Goal: Task Accomplishment & Management: Complete application form

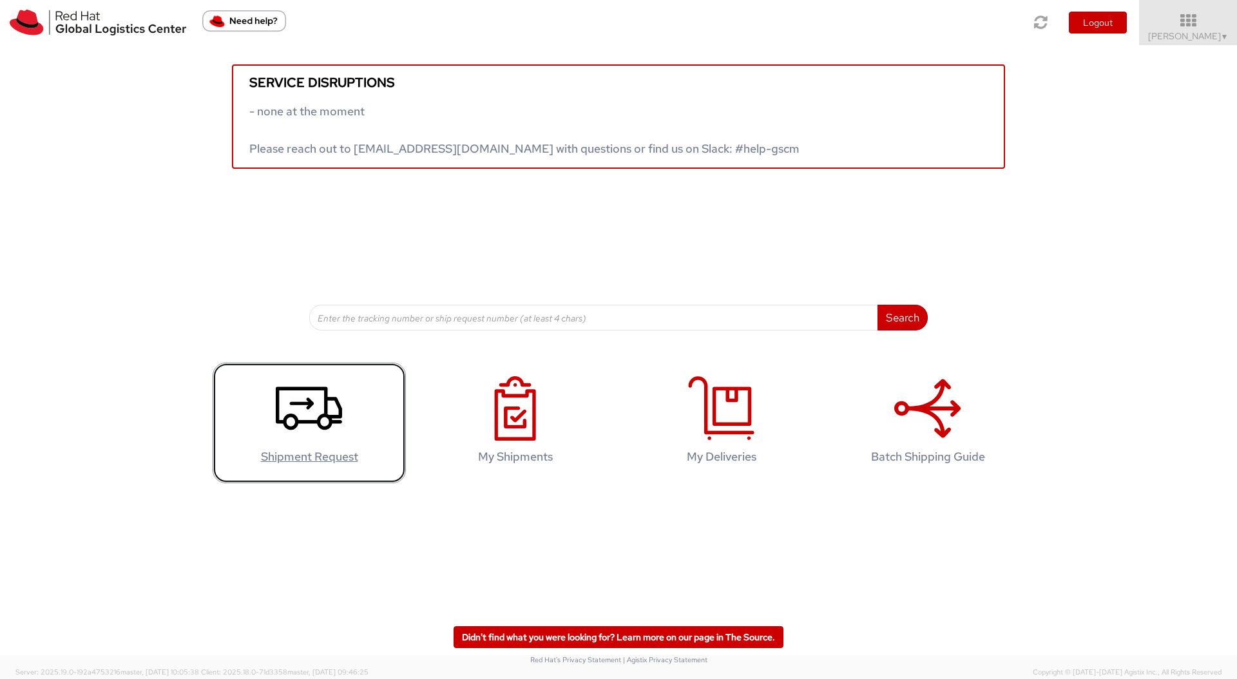
click at [286, 398] on icon at bounding box center [309, 408] width 66 height 64
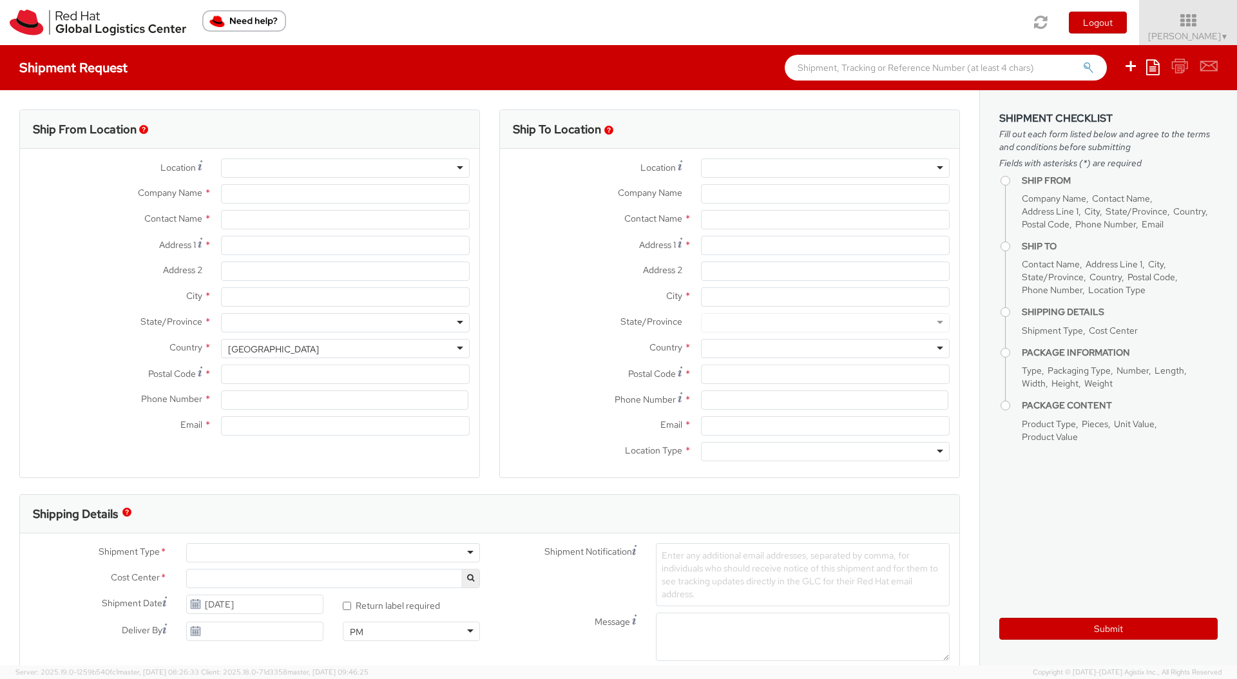
select select
select select "390"
type input "Red Hat Austria GmbH"
type input "[PERSON_NAME]"
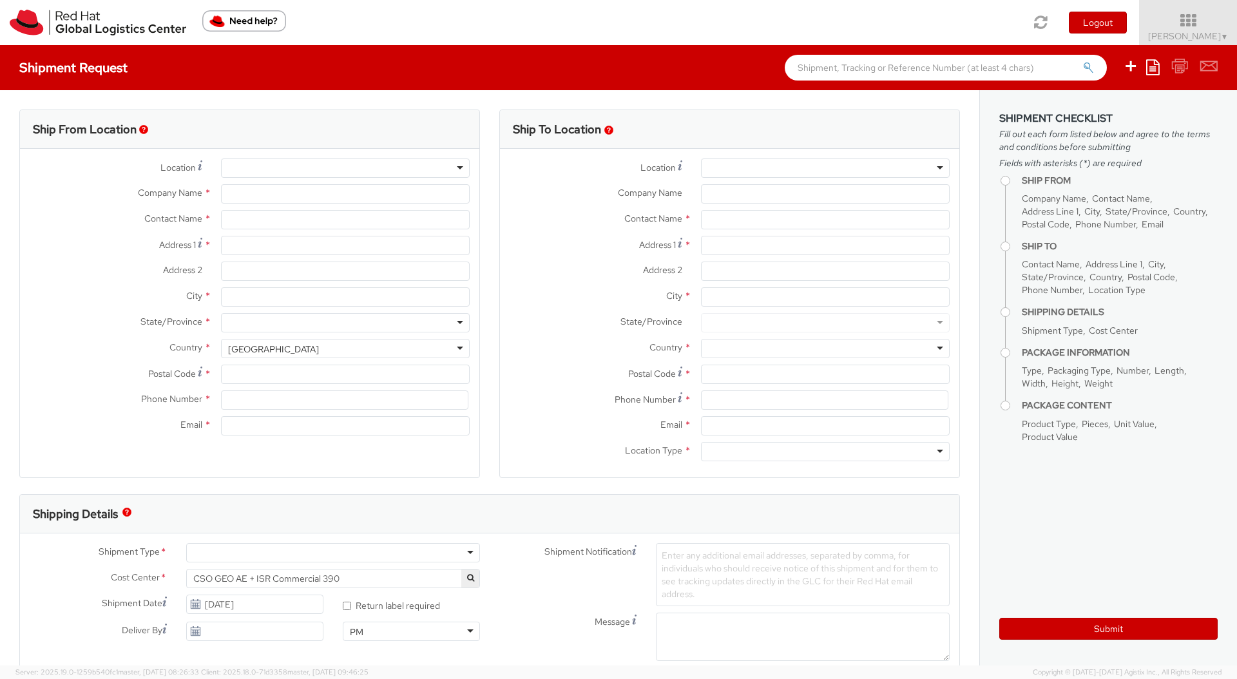
type input "Handelskai 94-96"
type input "26th Floor"
type input "[GEOGRAPHIC_DATA]"
type input "1200"
type input "353 86 0488 233"
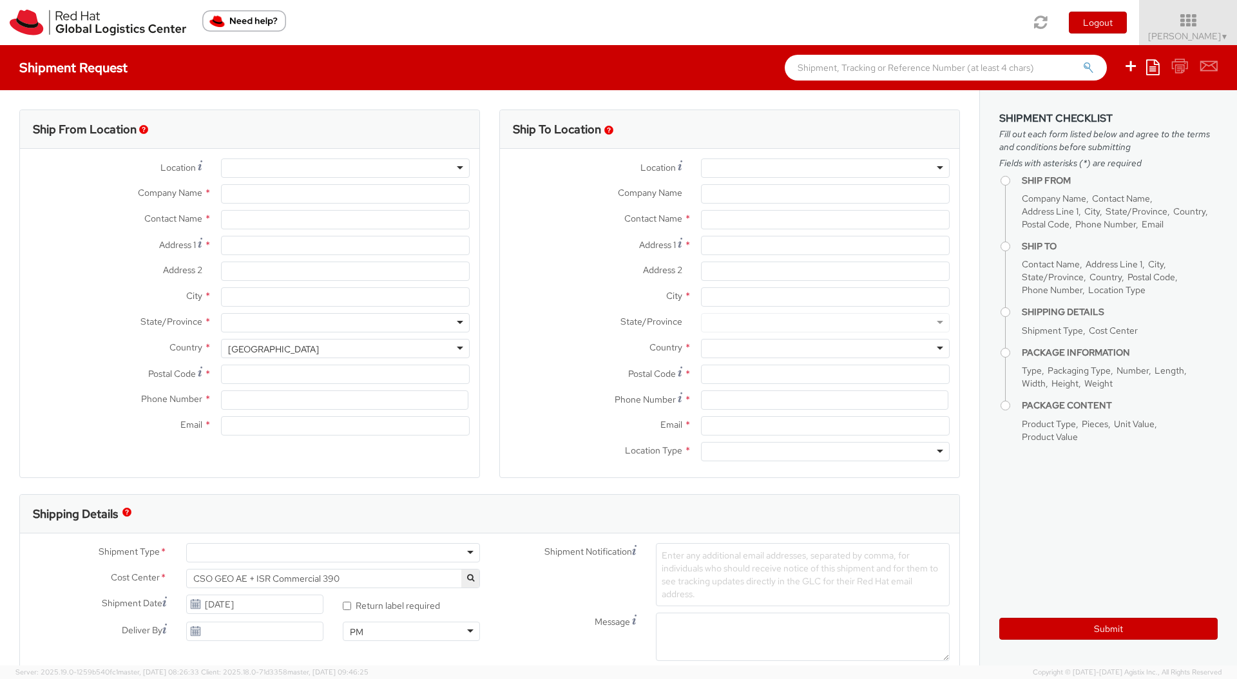
type input "[EMAIL_ADDRESS][DOMAIN_NAME]"
select select "CM"
select select "KGS"
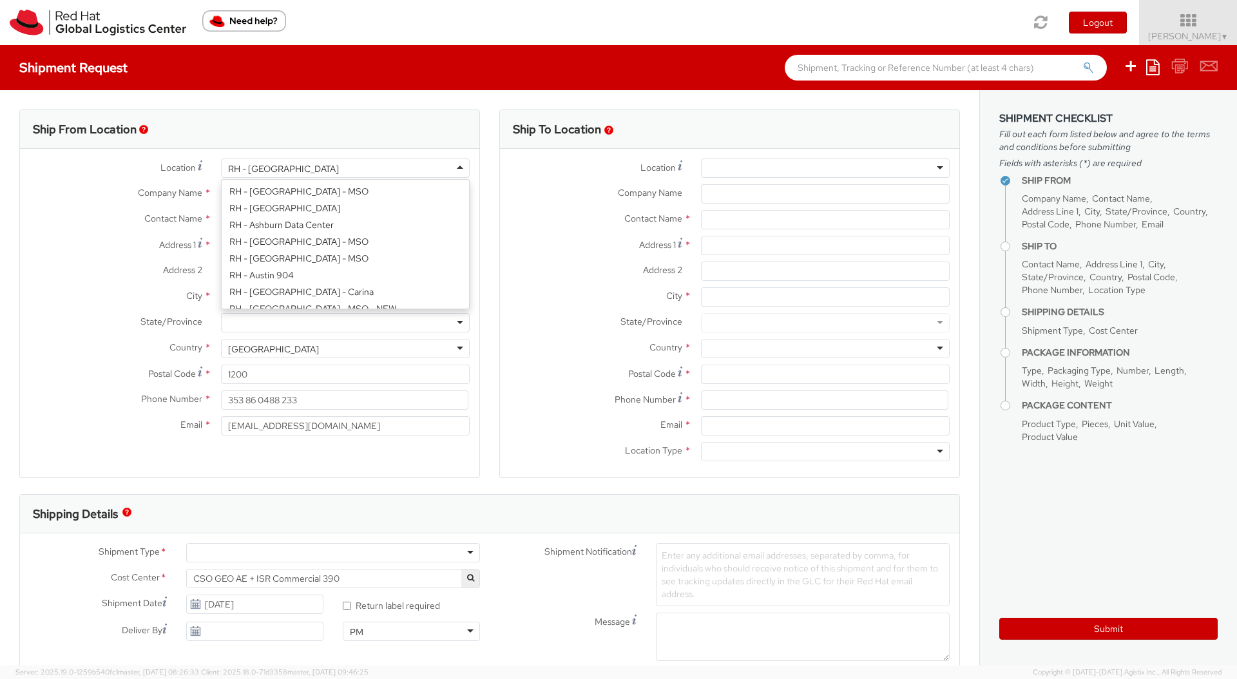
scroll to position [2042, 0]
click at [464, 164] on div "RH - [GEOGRAPHIC_DATA]" at bounding box center [345, 167] width 249 height 19
click at [485, 163] on div "Ship From Location Location * [GEOGRAPHIC_DATA] - [GEOGRAPHIC_DATA] [GEOGRAPHIC…" at bounding box center [250, 302] width 480 height 385
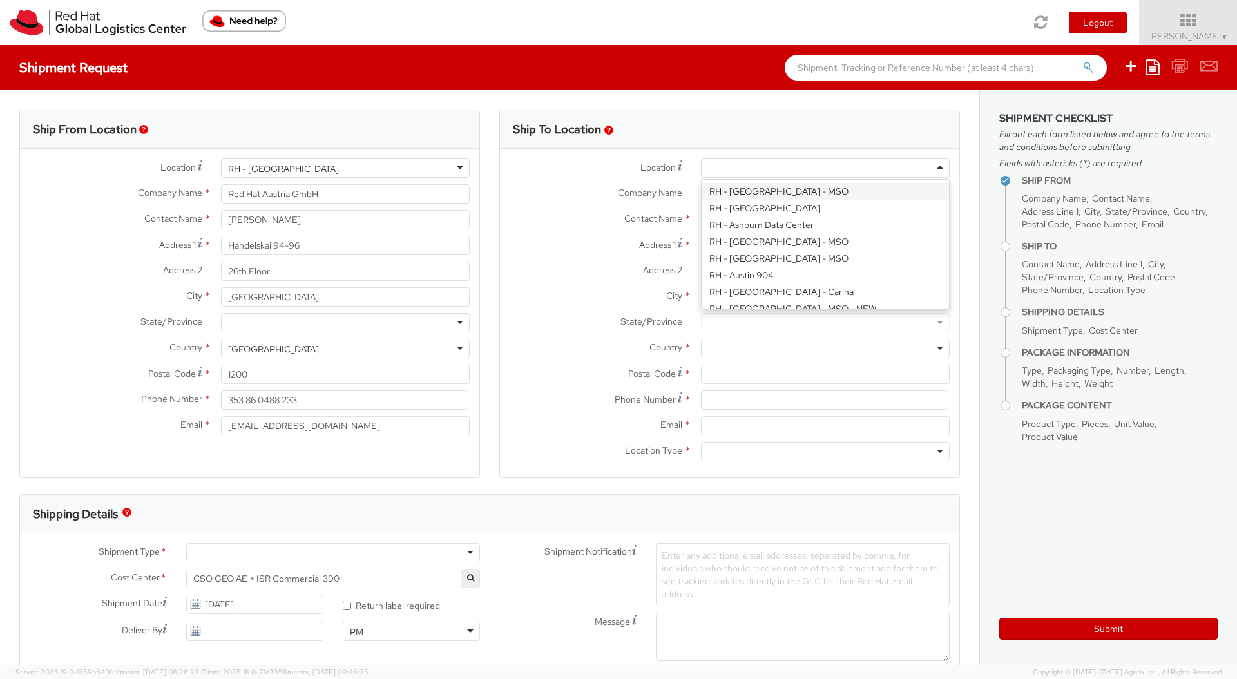
click at [782, 164] on div at bounding box center [825, 167] width 249 height 19
type input "Red Hat Czech s.r.o."
type input "Purkynova 647/111"
type input "[GEOGRAPHIC_DATA]"
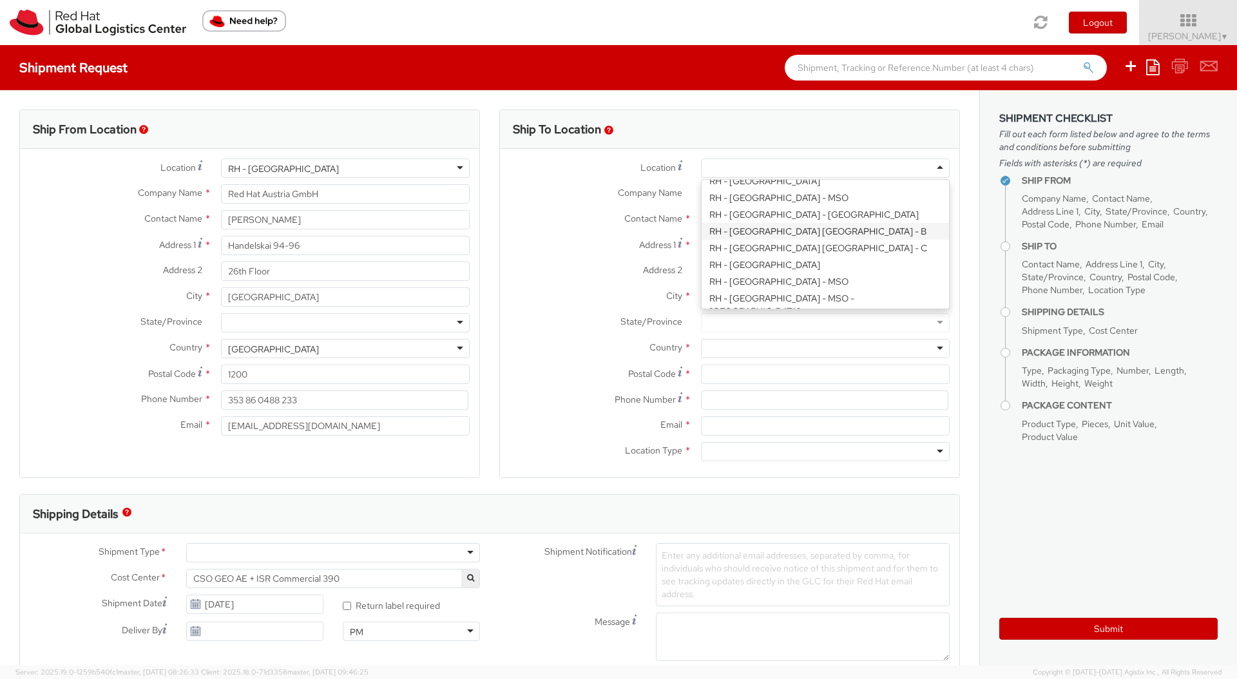
type input "621 00"
type input "420 532 294 555"
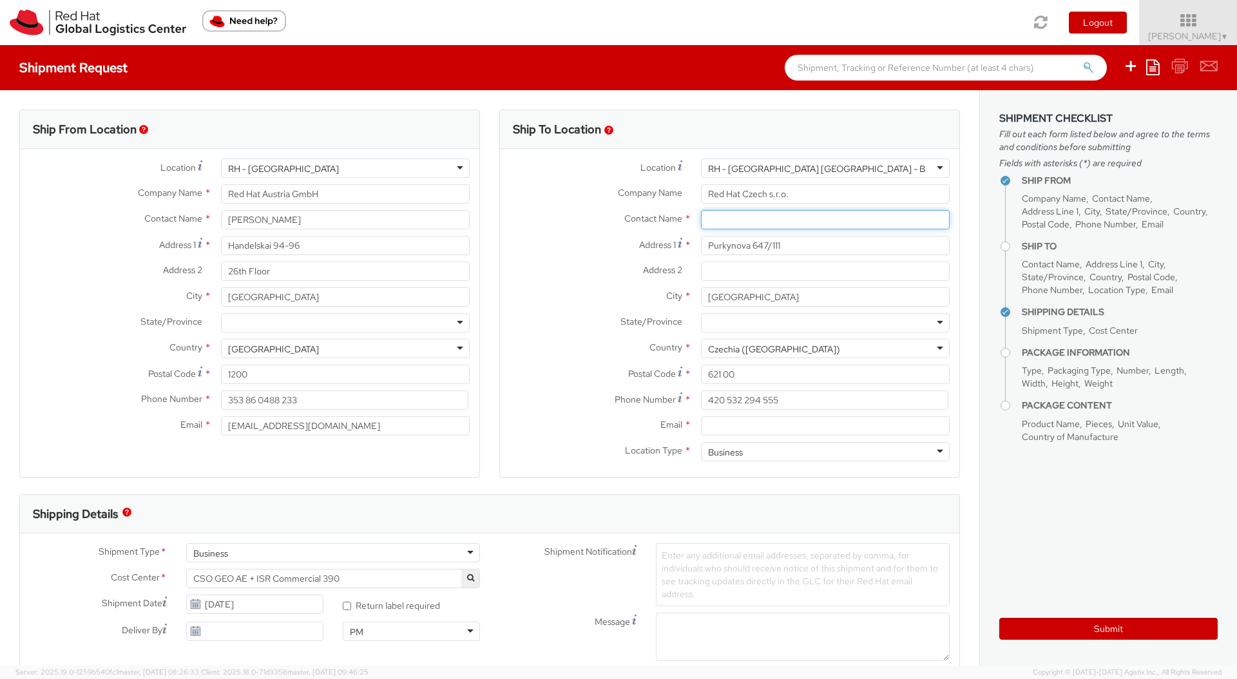
click at [725, 220] on input "text" at bounding box center [825, 219] width 249 height 19
click at [745, 226] on input "text" at bounding box center [825, 219] width 249 height 19
paste input "Attn: Red Hat IT - Endpoint Systems"
type input "Attn: Red Hat IT - Endpoint Systems"
drag, startPoint x: 254, startPoint y: 401, endPoint x: 149, endPoint y: 397, distance: 104.5
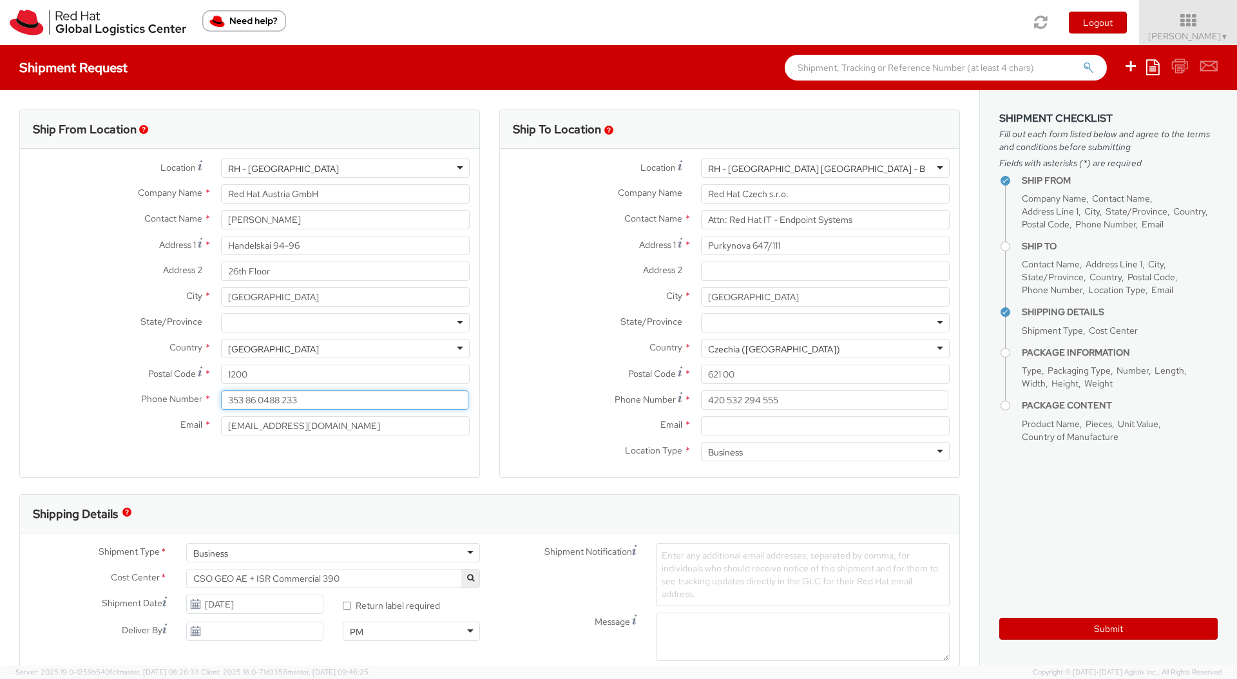
click at [140, 399] on div "Phone Number * 353 86 0488 233" at bounding box center [249, 399] width 459 height 19
type input "[PHONE_NUMBER]"
click at [496, 363] on div "Ship To Location Location * [GEOGRAPHIC_DATA] - [GEOGRAPHIC_DATA] [GEOGRAPHIC_D…" at bounding box center [730, 302] width 480 height 385
click at [730, 419] on input "Email *" at bounding box center [825, 425] width 249 height 19
paste input "[EMAIL_ADDRESS][DOMAIN_NAME]"
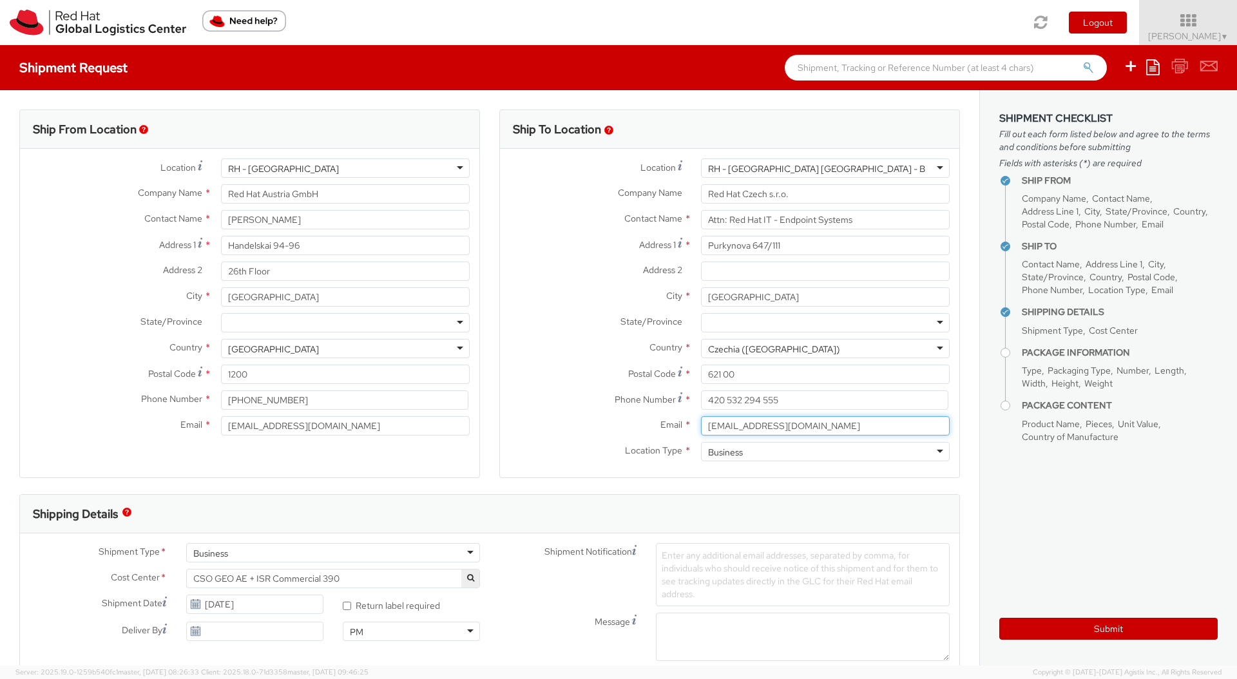
type input "[EMAIL_ADDRESS][DOMAIN_NAME]"
click at [582, 427] on label "Email *" at bounding box center [595, 424] width 191 height 17
click at [701, 427] on input "[EMAIL_ADDRESS][DOMAIN_NAME]" at bounding box center [825, 425] width 249 height 19
click at [498, 399] on div "Ship To Location Location * [GEOGRAPHIC_DATA] - [GEOGRAPHIC_DATA] [GEOGRAPHIC_D…" at bounding box center [730, 302] width 480 height 385
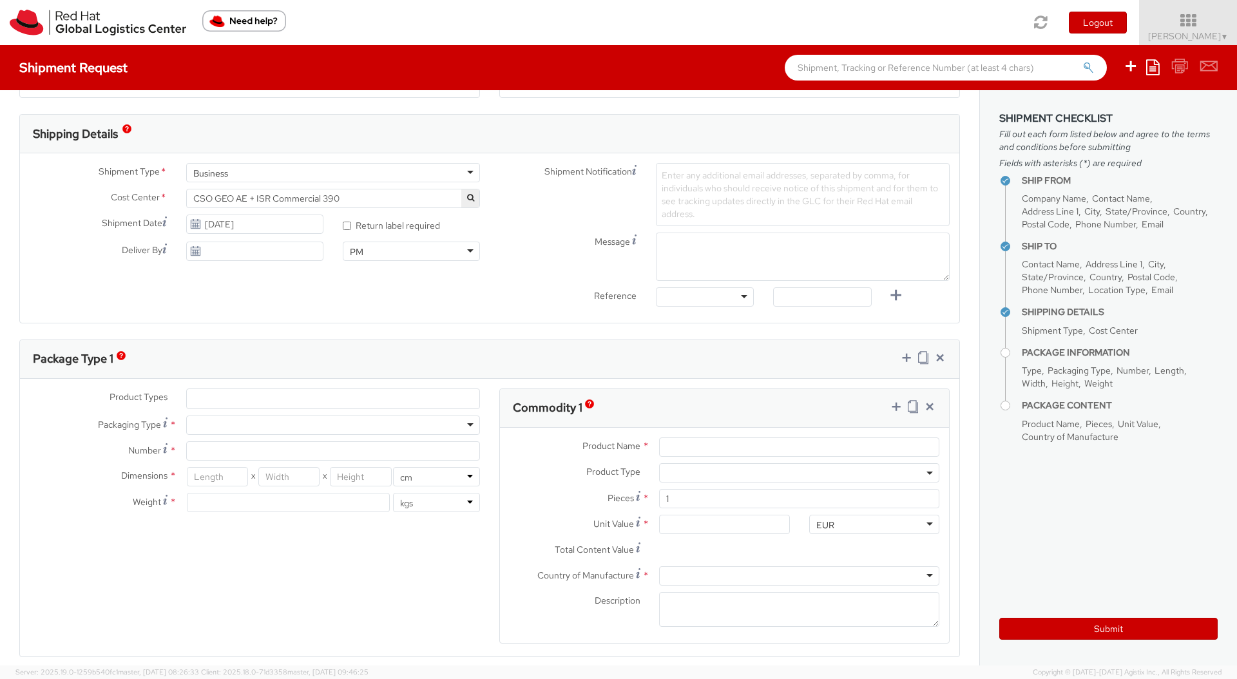
scroll to position [384, 0]
click at [465, 191] on button "button" at bounding box center [470, 195] width 18 height 18
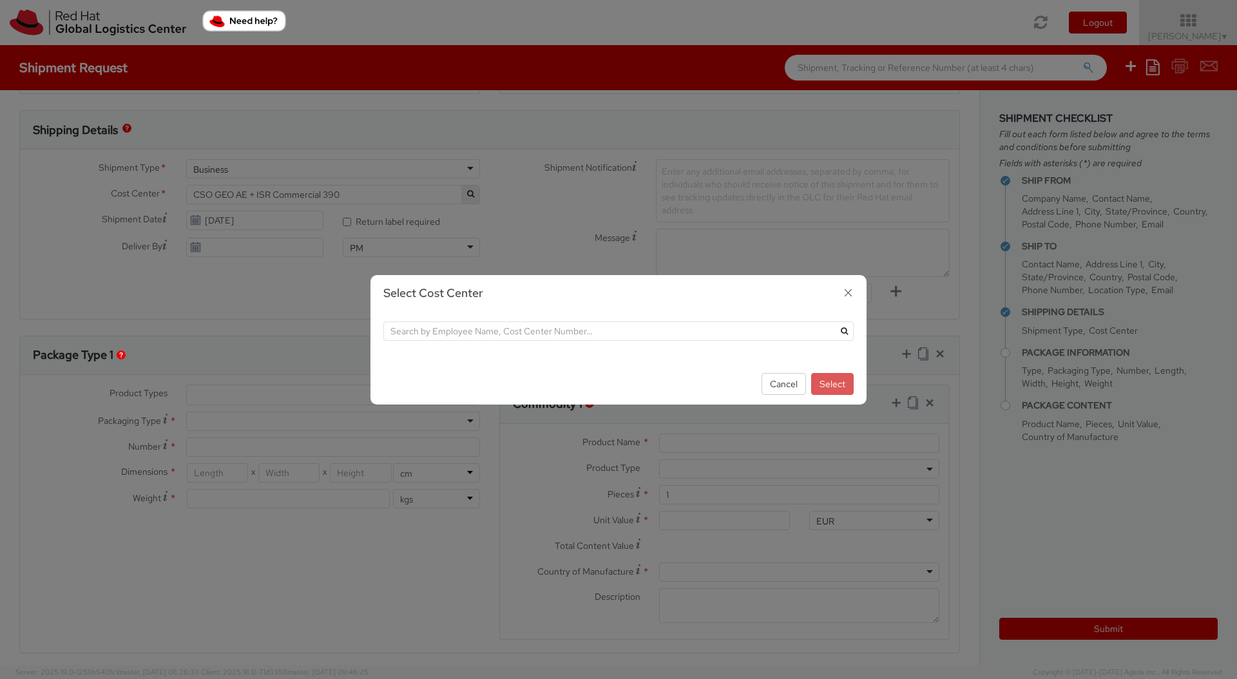
click at [531, 347] on div at bounding box center [618, 338] width 496 height 52
click at [535, 341] on div at bounding box center [618, 338] width 496 height 52
click at [543, 328] on input "text" at bounding box center [618, 331] width 470 height 19
type input "it fixed"
click at [834, 322] on button "submit" at bounding box center [843, 331] width 19 height 19
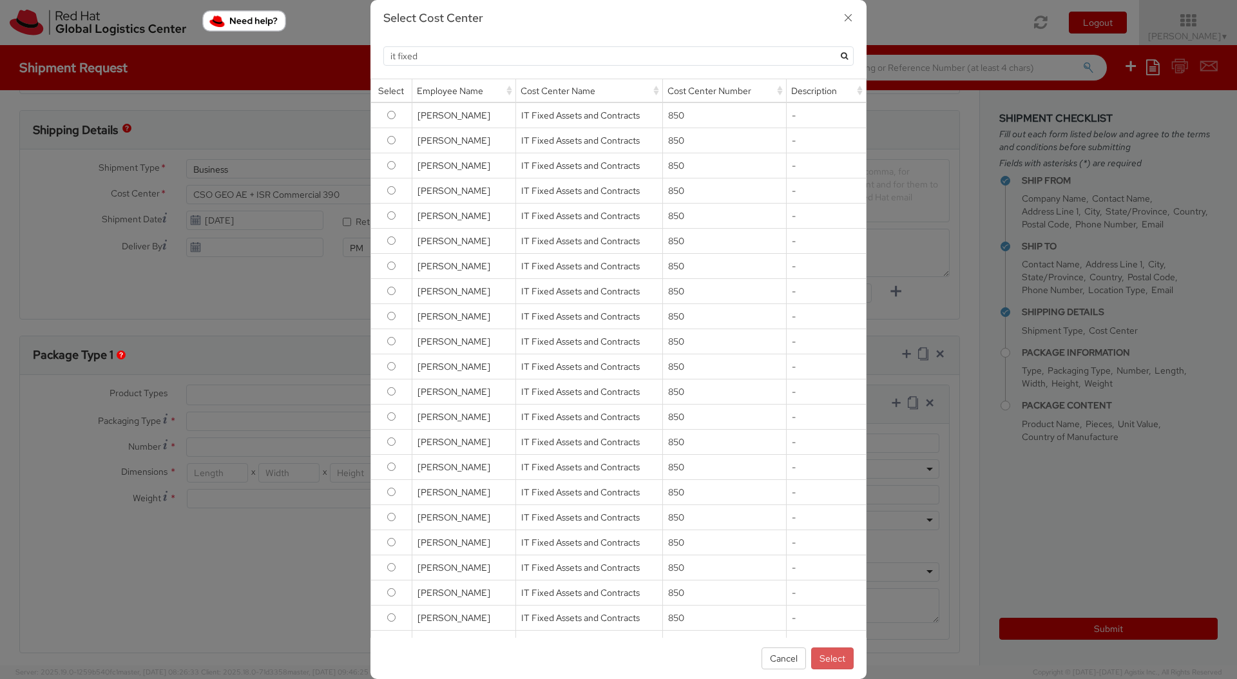
click at [844, 14] on icon "button" at bounding box center [848, 17] width 19 height 19
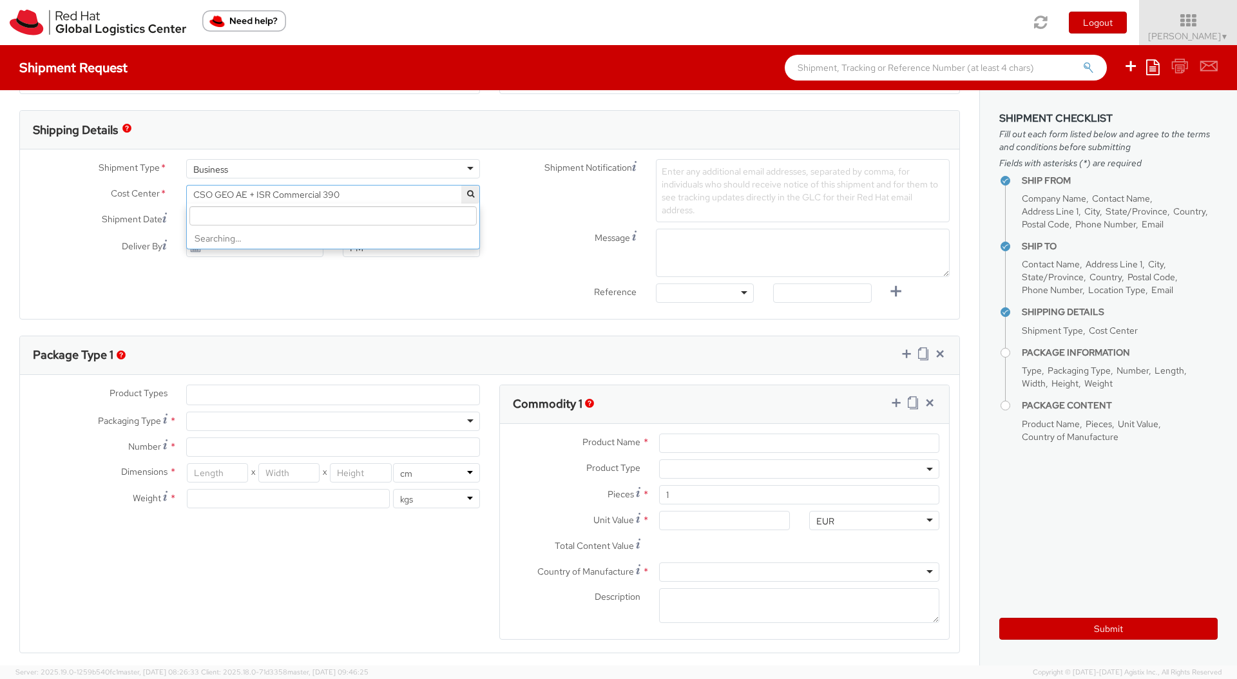
click at [316, 197] on span "CSO GEO AE + ISR Commercial 390" at bounding box center [333, 195] width 280 height 12
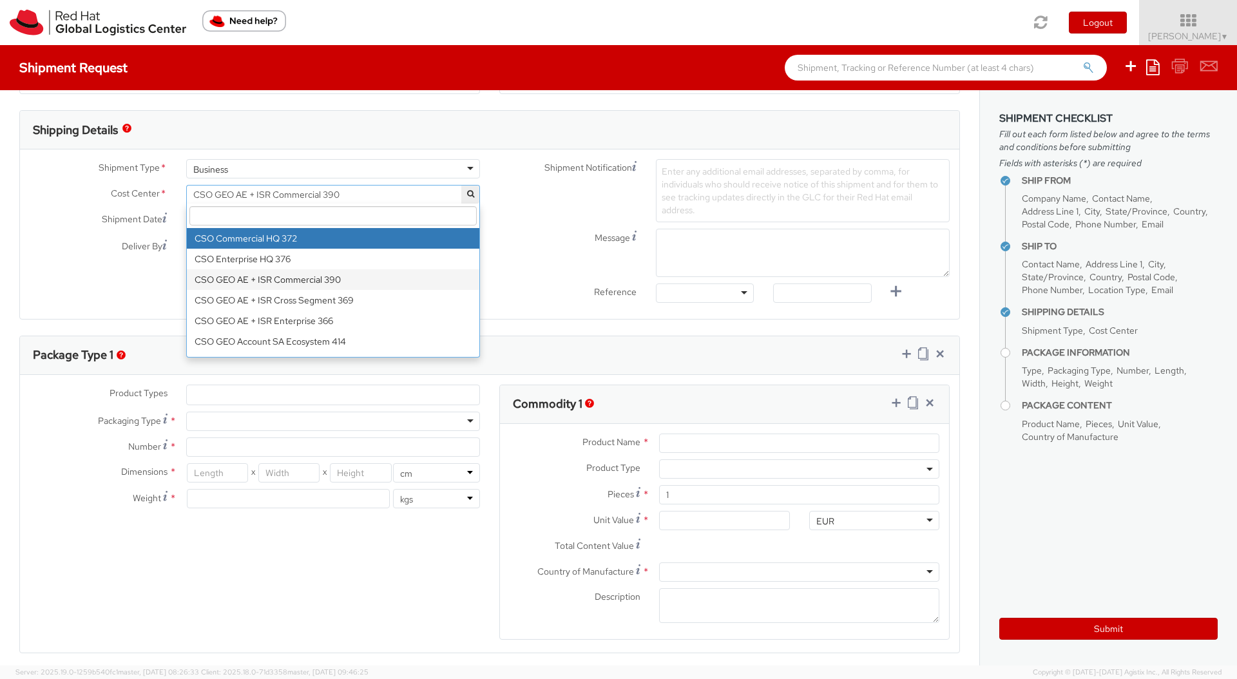
click at [331, 216] on input "search" at bounding box center [332, 215] width 287 height 19
paste input "T Fixed Assets and Contracts 850"
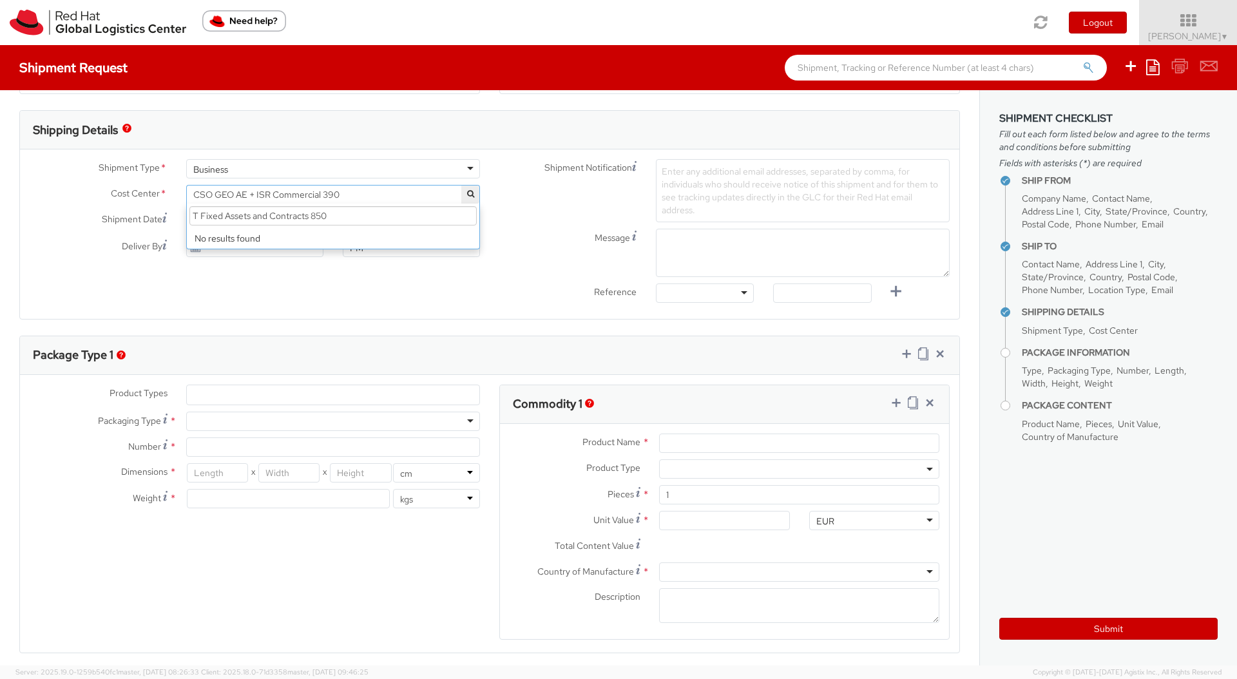
scroll to position [0, 0]
click at [194, 218] on input "T Fixed Assets and Contracts 850" at bounding box center [332, 215] width 287 height 19
click at [371, 214] on input "IT Fixed Assets and Contracts 850" at bounding box center [332, 215] width 287 height 19
drag, startPoint x: 386, startPoint y: 213, endPoint x: 122, endPoint y: 217, distance: 264.2
click at [122, 217] on div "Shipment Type * Business Business Business Cost Center * CSO GEO AE + ISR Comme…" at bounding box center [255, 211] width 470 height 104
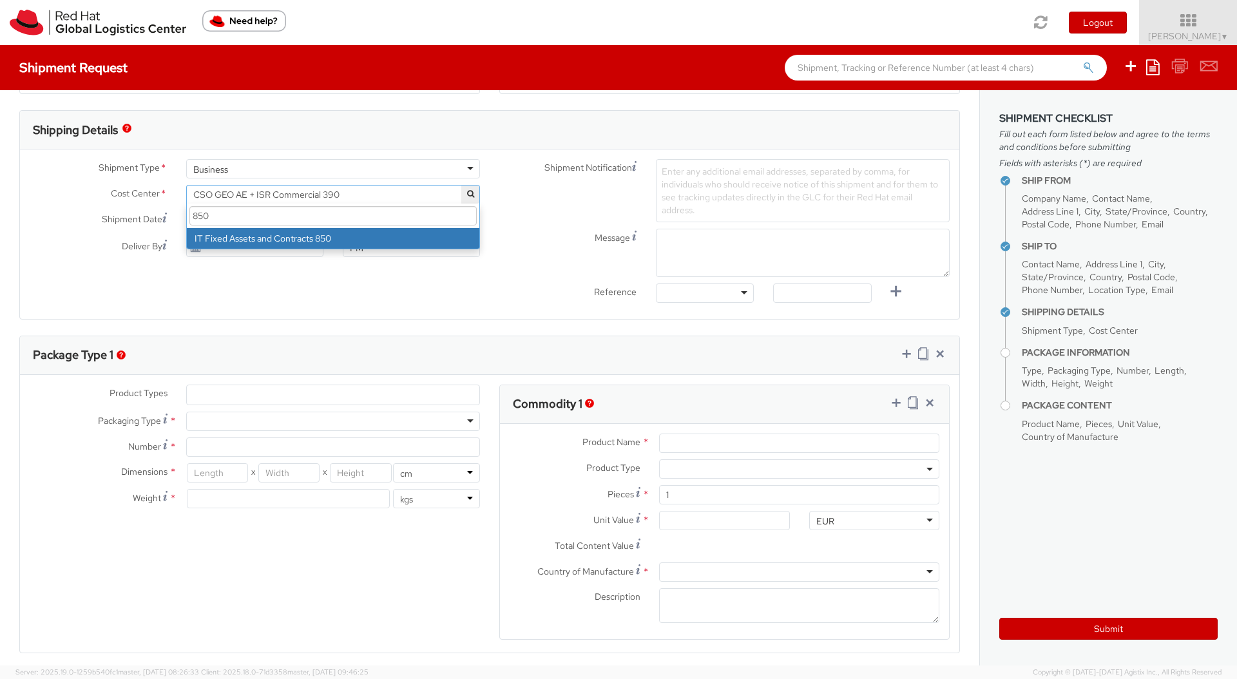
type input "850"
select select "850"
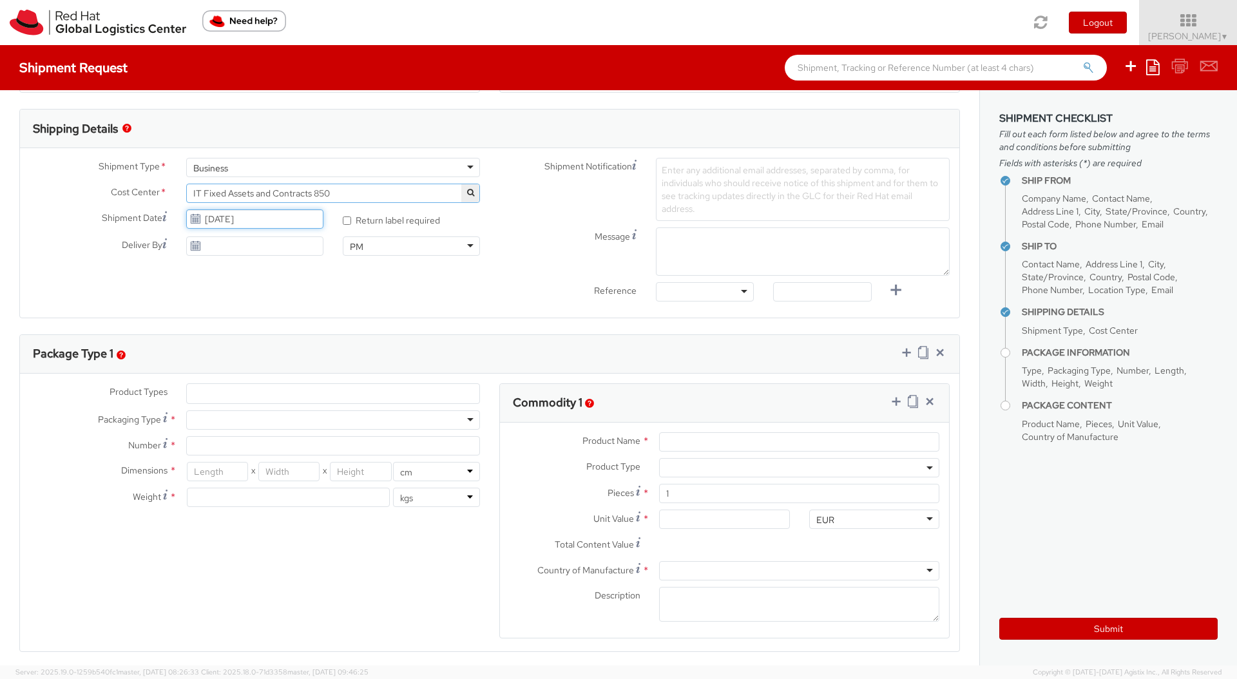
click at [222, 227] on input "[DATE]" at bounding box center [254, 218] width 137 height 19
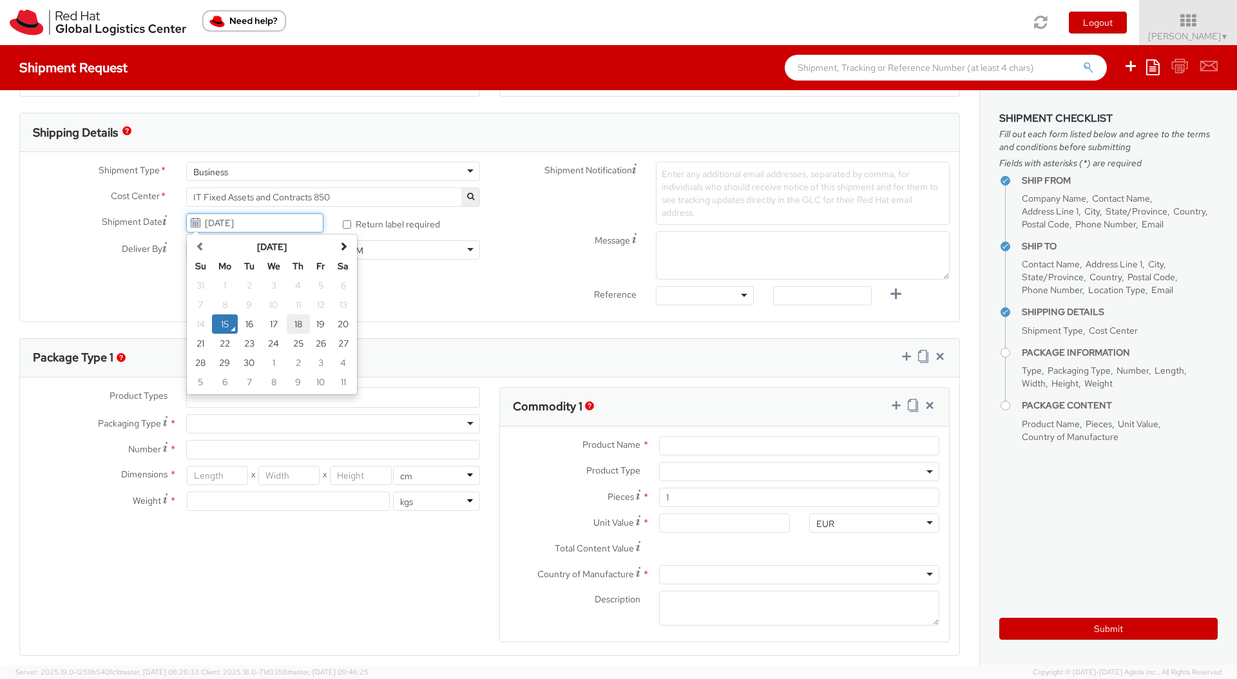
click at [294, 323] on td "18" at bounding box center [298, 323] width 23 height 19
type input "[DATE]"
click at [317, 289] on div "Shipment Type * Business Business Business Cost Center * CSO GEO AE + ISR Comme…" at bounding box center [489, 237] width 939 height 150
click at [349, 225] on input "* Return label required" at bounding box center [347, 224] width 8 height 8
checkbox input "true"
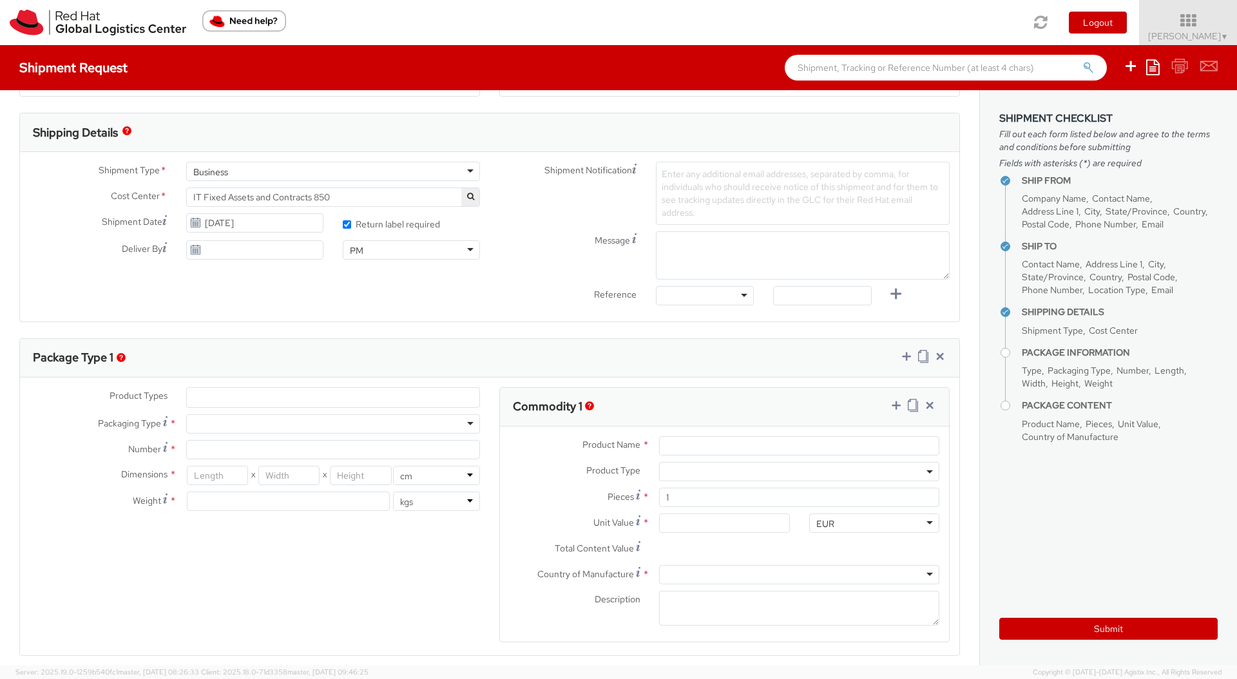
click at [472, 251] on div "PM" at bounding box center [411, 249] width 137 height 19
click at [216, 271] on div "Shipment Type * Business Business Business Cost Center * CSO GEO AE + ISR Comme…" at bounding box center [489, 237] width 939 height 150
type input "[DATE]"
click at [217, 251] on input "[DATE]" at bounding box center [254, 249] width 137 height 19
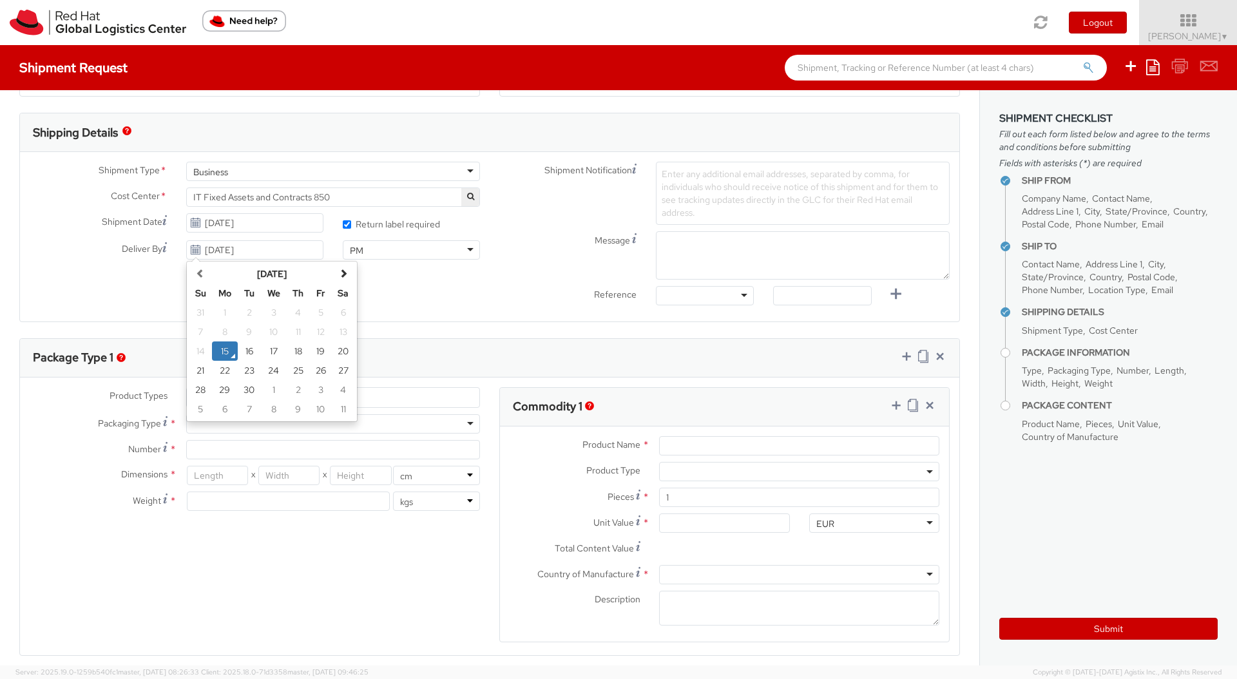
click at [507, 297] on label "Reference" at bounding box center [568, 293] width 157 height 15
click at [689, 289] on div at bounding box center [705, 295] width 98 height 19
click at [729, 200] on span "Enter any additional email addresses, separated by comma, for individuals who s…" at bounding box center [800, 193] width 276 height 50
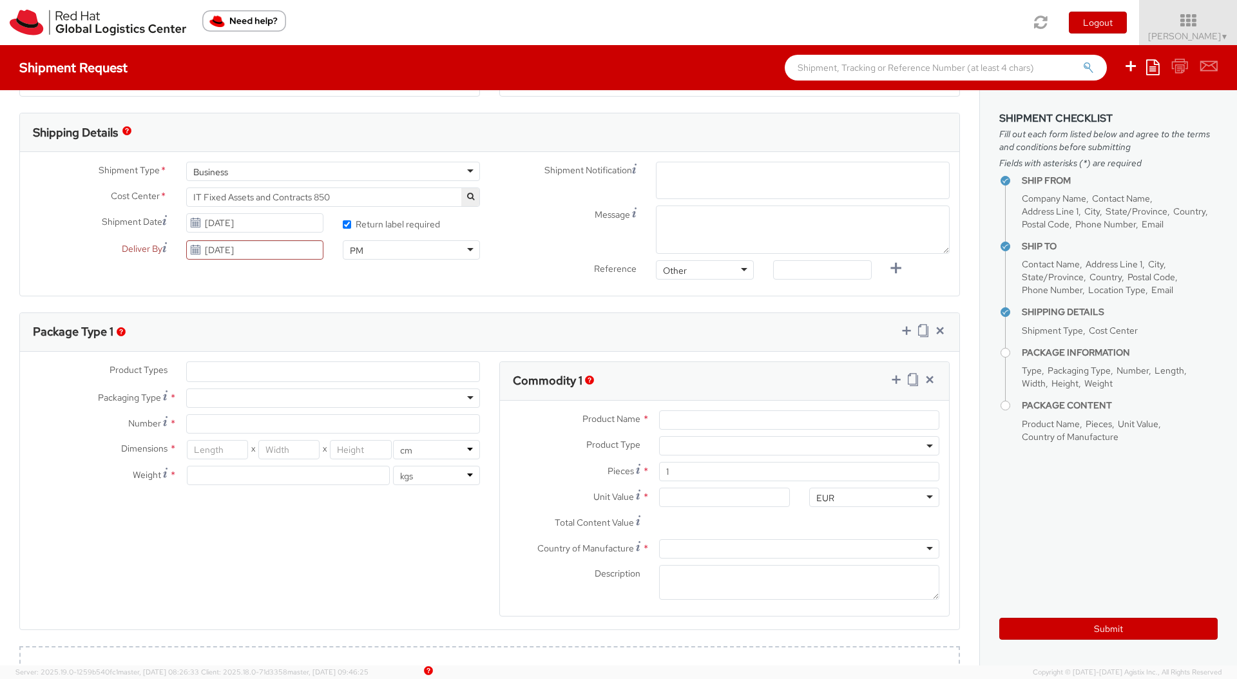
type input "m"
type input "[EMAIL_ADDRESS][DOMAIN_NAME]"
click at [718, 233] on textarea "Message" at bounding box center [803, 230] width 294 height 48
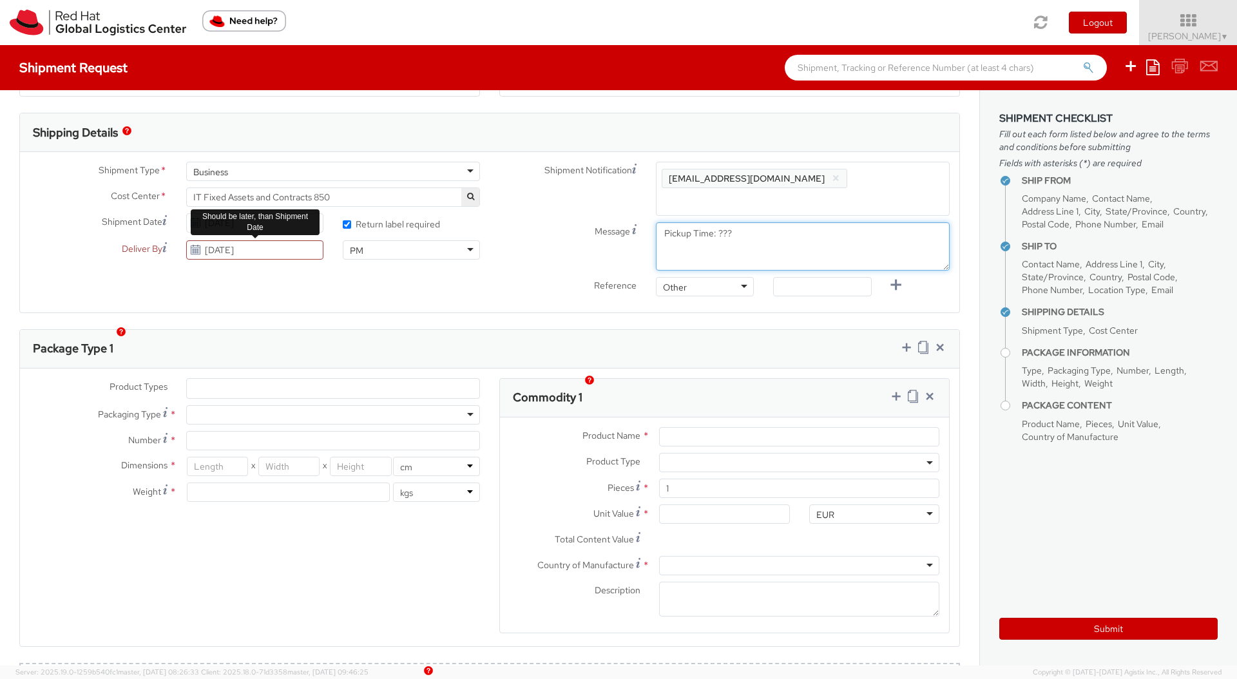
type textarea "Pickup Time: ???"
click at [266, 252] on input "[DATE]" at bounding box center [254, 249] width 137 height 19
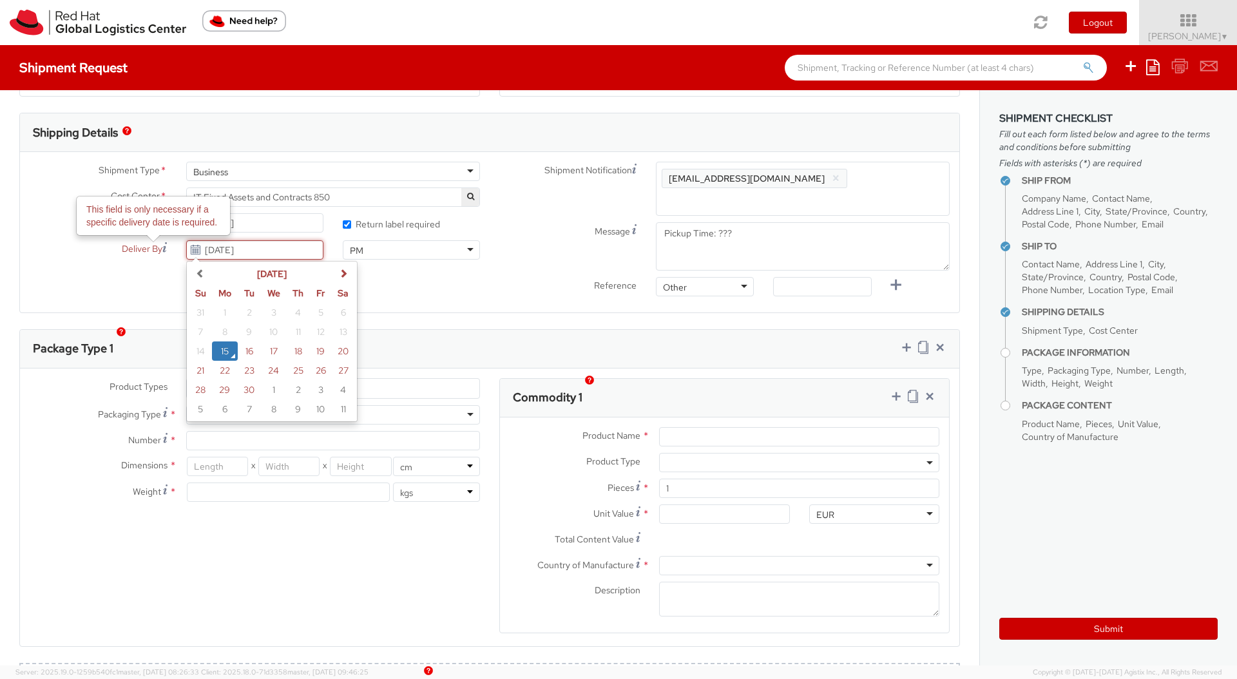
drag, startPoint x: 271, startPoint y: 252, endPoint x: 151, endPoint y: 249, distance: 119.2
click at [151, 249] on div "Deliver By This field is only necessary if a specific delivery date is required…" at bounding box center [176, 249] width 313 height 19
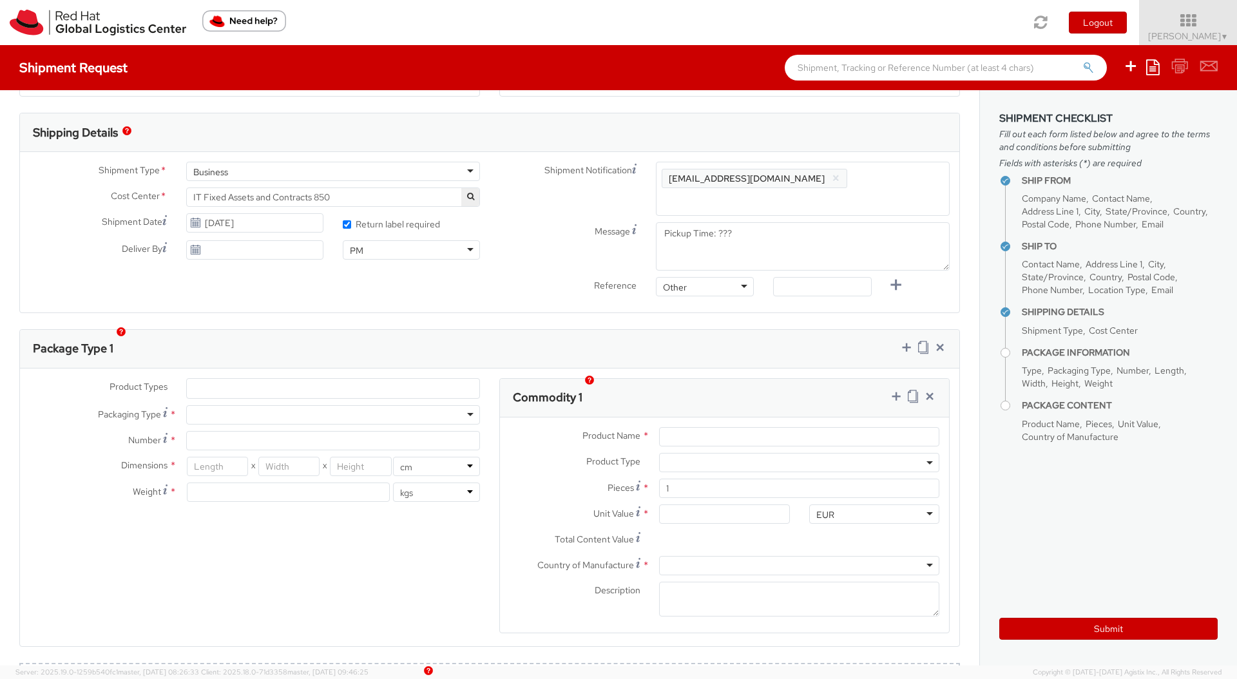
click at [97, 258] on div "Deliver By" at bounding box center [176, 249] width 313 height 19
click at [785, 222] on textarea "Pickup Time: ???" at bounding box center [803, 246] width 294 height 48
type textarea "Pickup Time: Morning"
click at [550, 240] on div "Message Pickup Time: Morning" at bounding box center [725, 246] width 470 height 48
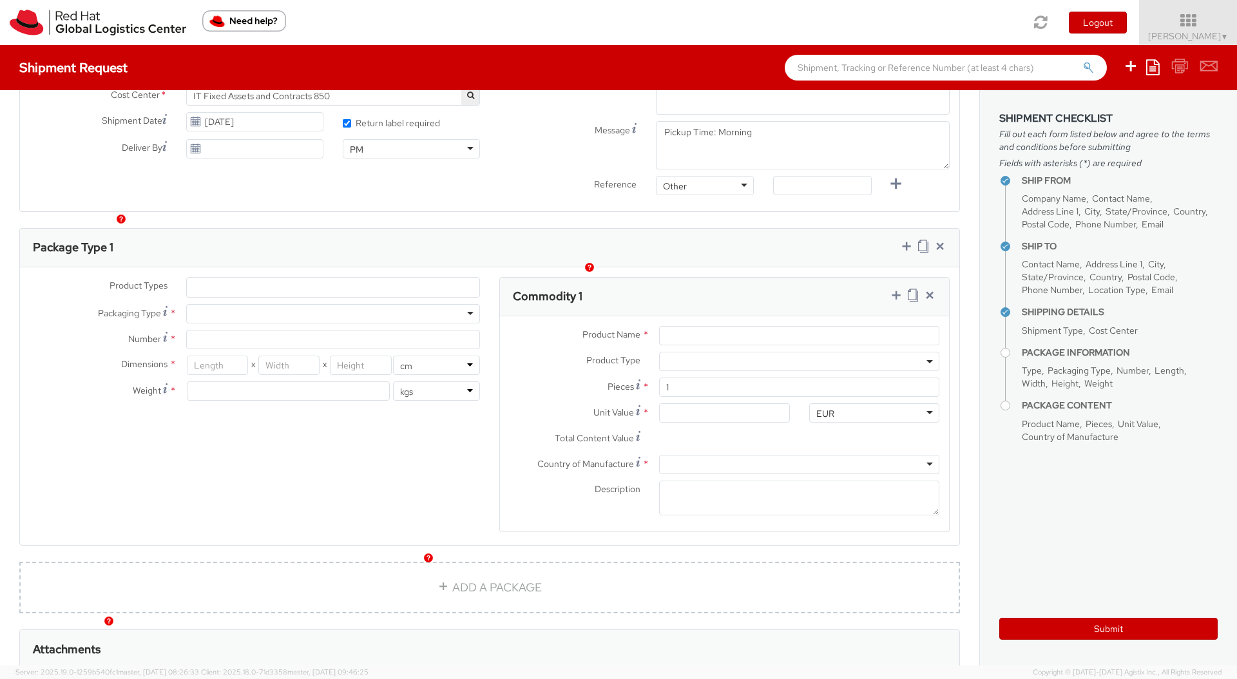
scroll to position [541, 0]
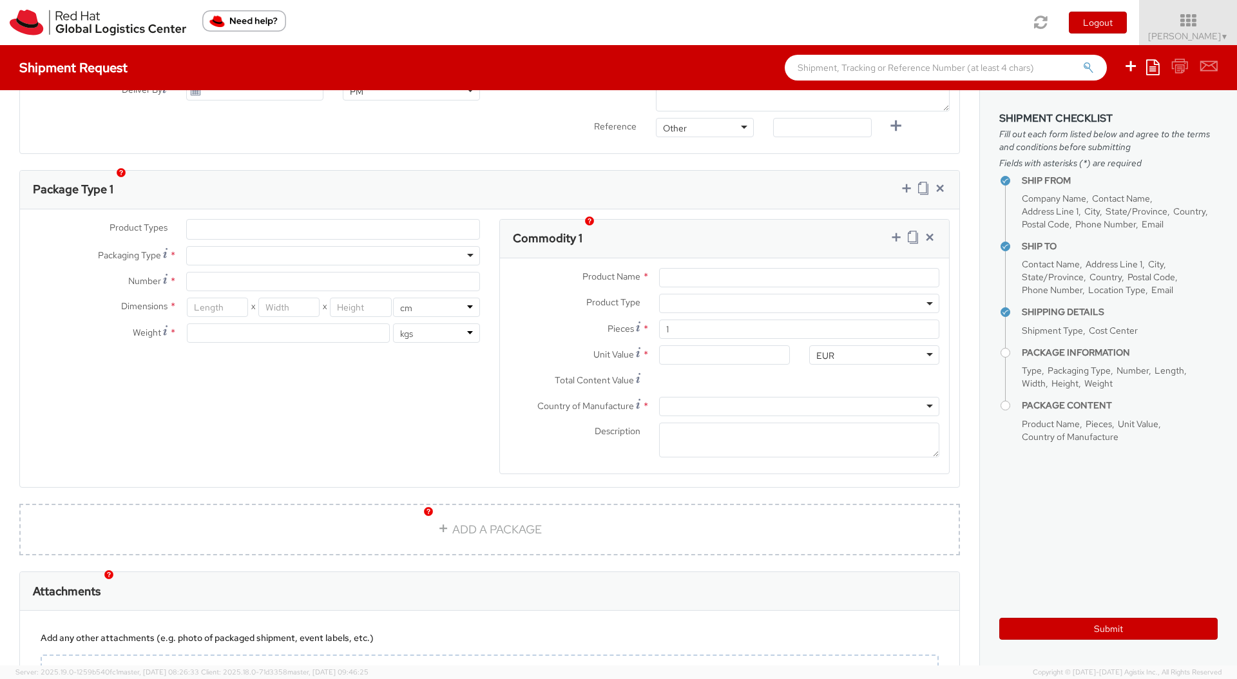
click at [340, 220] on ul at bounding box center [333, 229] width 293 height 19
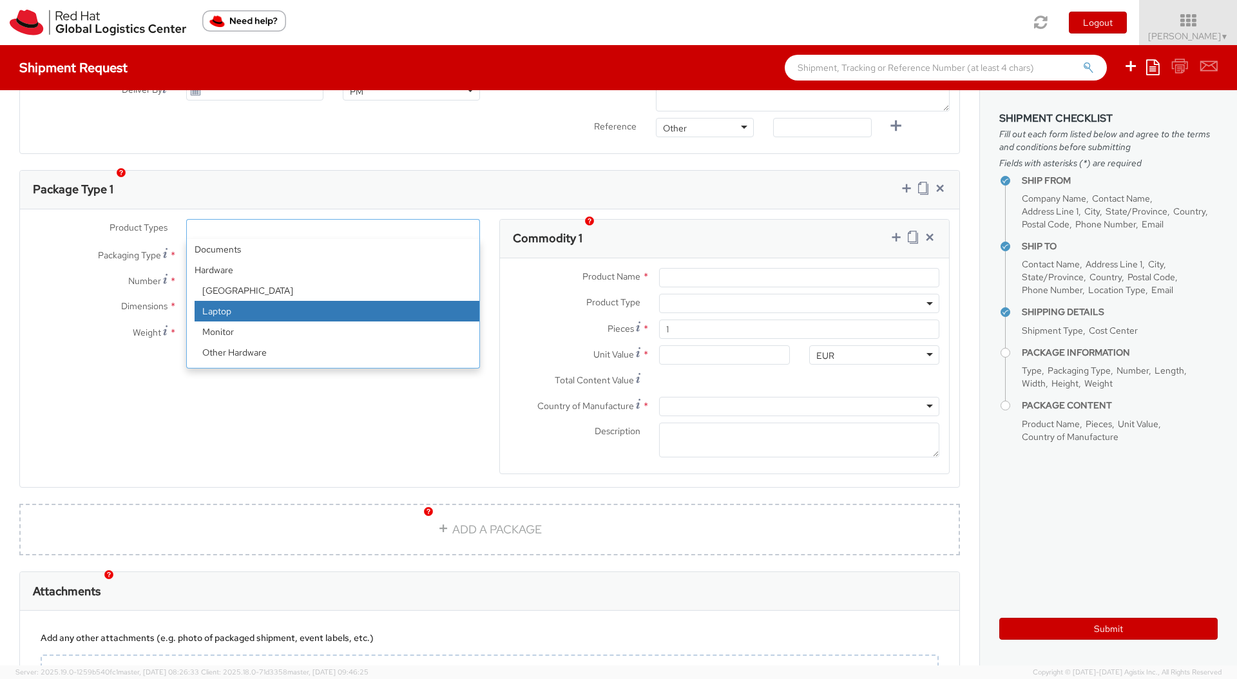
select select "LAPTOP"
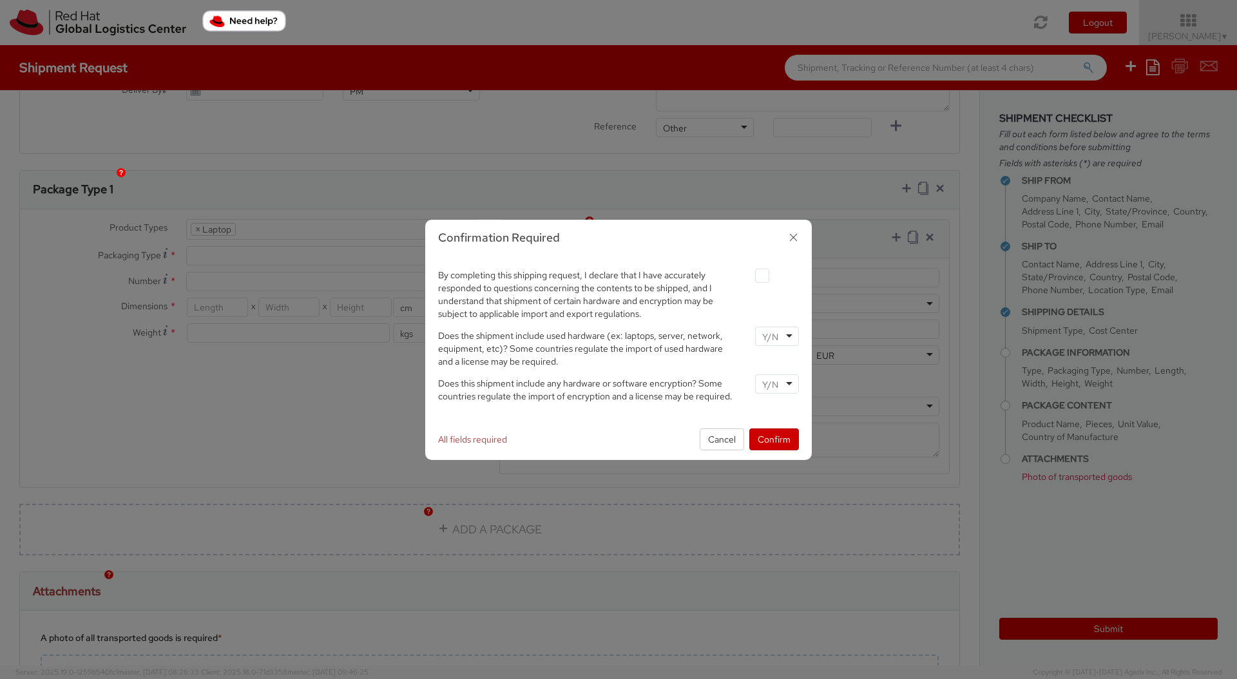
click at [764, 274] on label at bounding box center [762, 276] width 14 height 14
click at [751, 274] on input "checkbox" at bounding box center [747, 276] width 8 height 8
checkbox input "true"
click at [765, 340] on input "select-one" at bounding box center [771, 337] width 19 height 13
click at [769, 383] on input "select-one" at bounding box center [771, 384] width 19 height 13
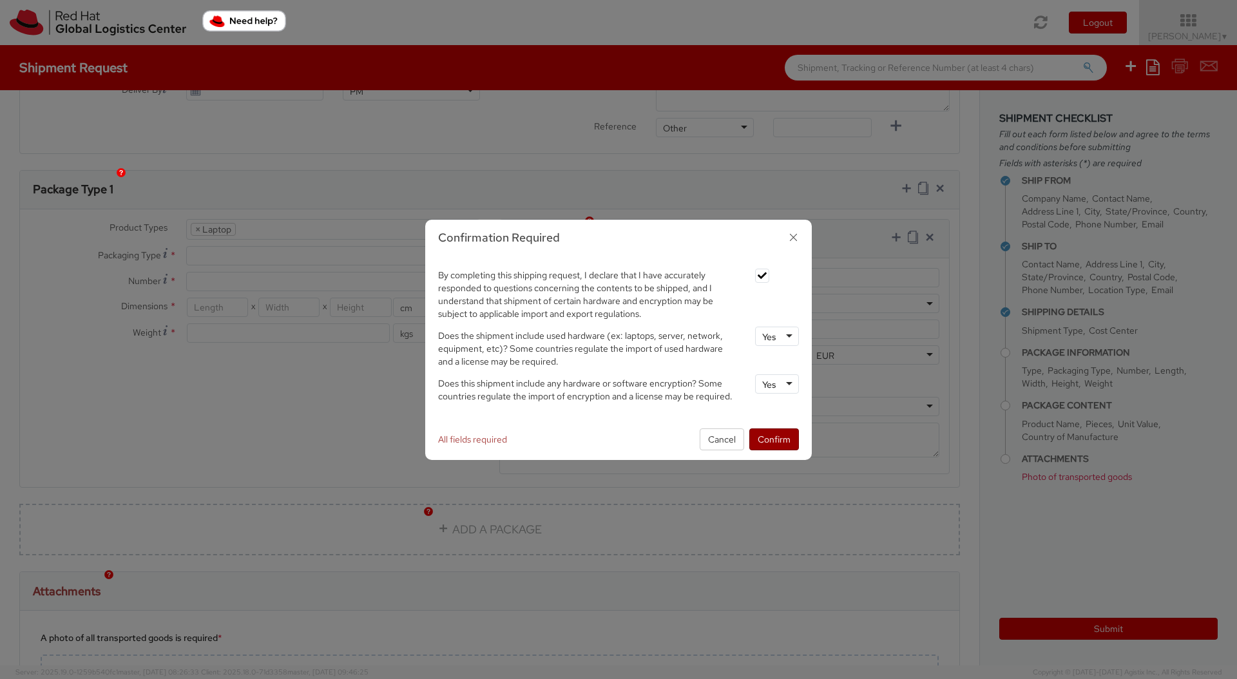
click at [786, 434] on button "Confirm" at bounding box center [774, 439] width 50 height 22
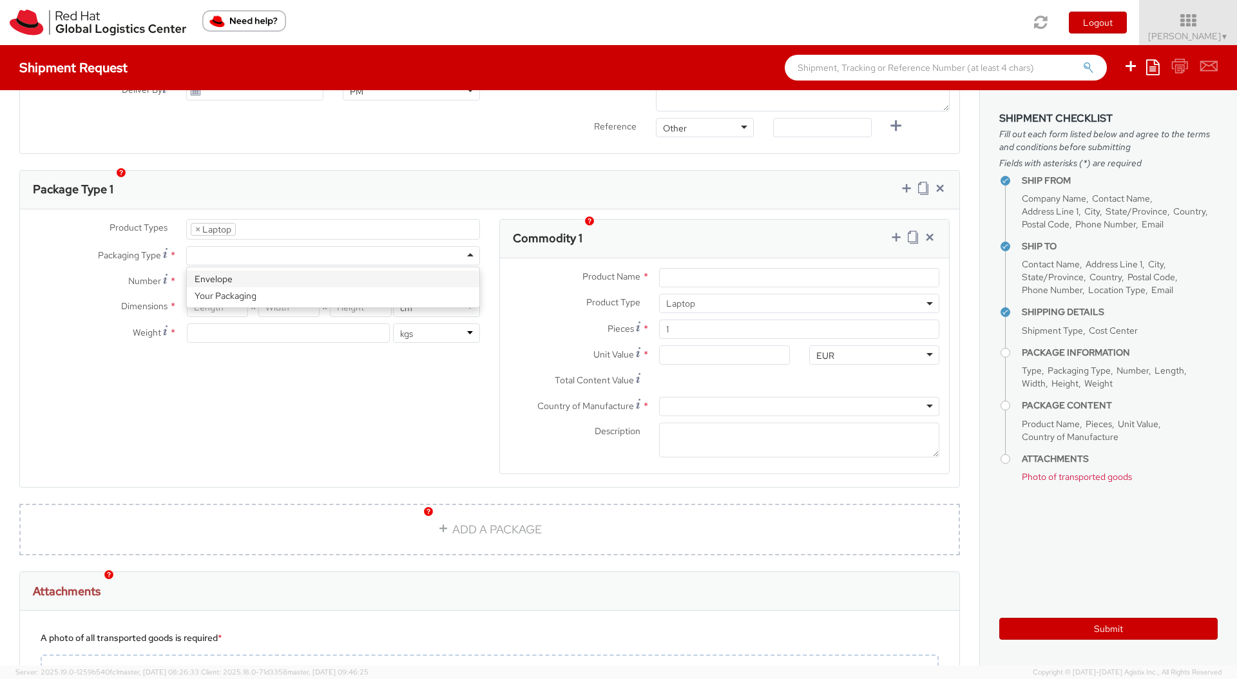
click at [301, 246] on div at bounding box center [333, 255] width 294 height 19
click at [286, 272] on input "Number *" at bounding box center [333, 281] width 294 height 19
type input "1"
click at [222, 298] on input "number" at bounding box center [217, 307] width 61 height 19
type input "46"
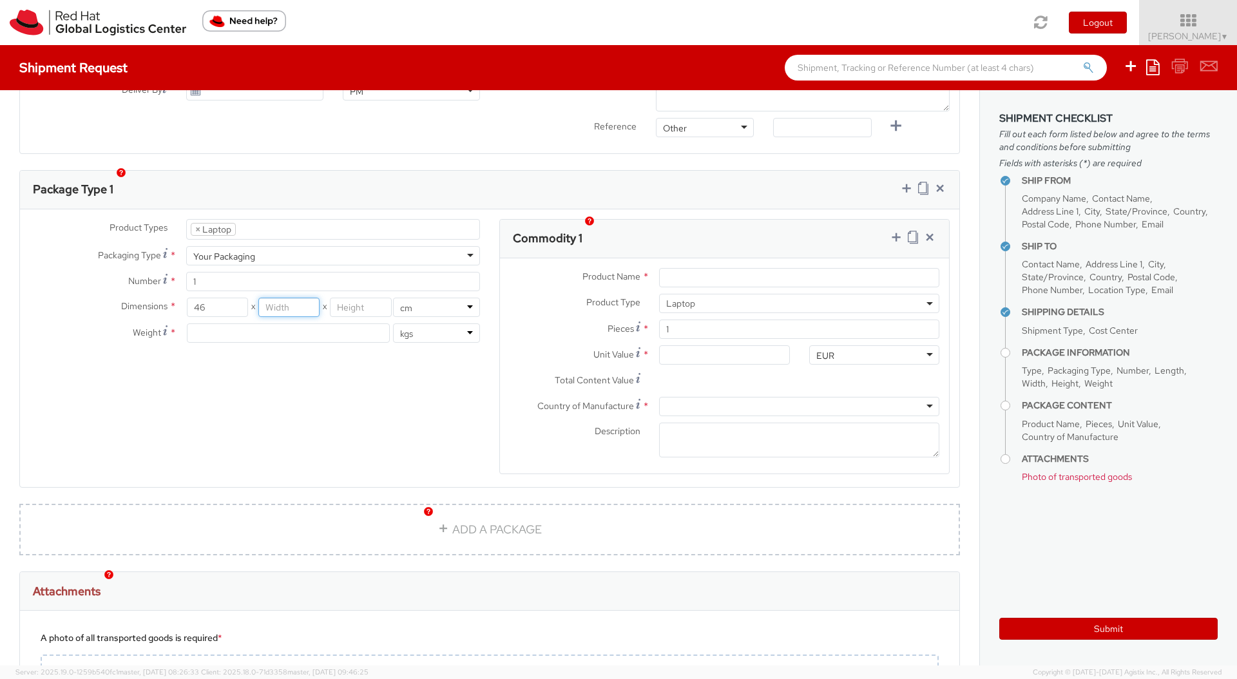
click at [274, 298] on input "number" at bounding box center [288, 307] width 61 height 19
type input "30"
click at [366, 298] on input "number" at bounding box center [360, 307] width 61 height 19
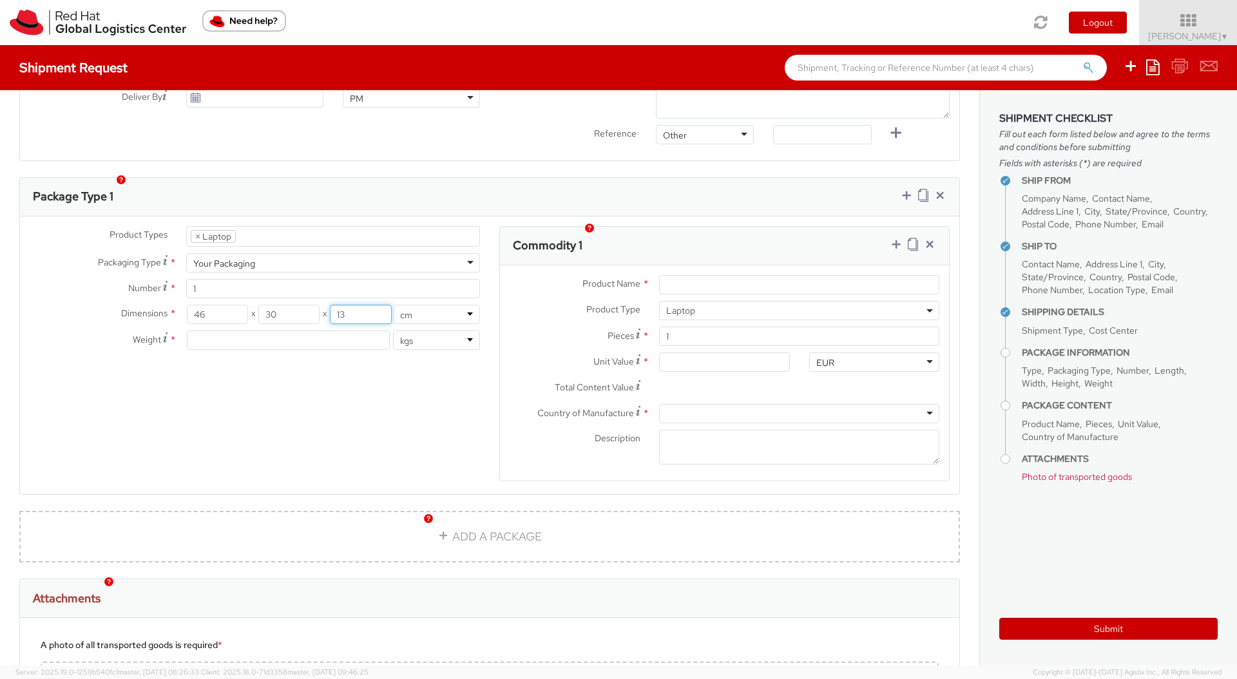
type input "13"
click at [313, 328] on input "number" at bounding box center [288, 337] width 203 height 19
type input "4"
click at [283, 390] on div "Product Types * Documents Docking Station Laptop Monitor Other Hardware Server …" at bounding box center [489, 361] width 939 height 272
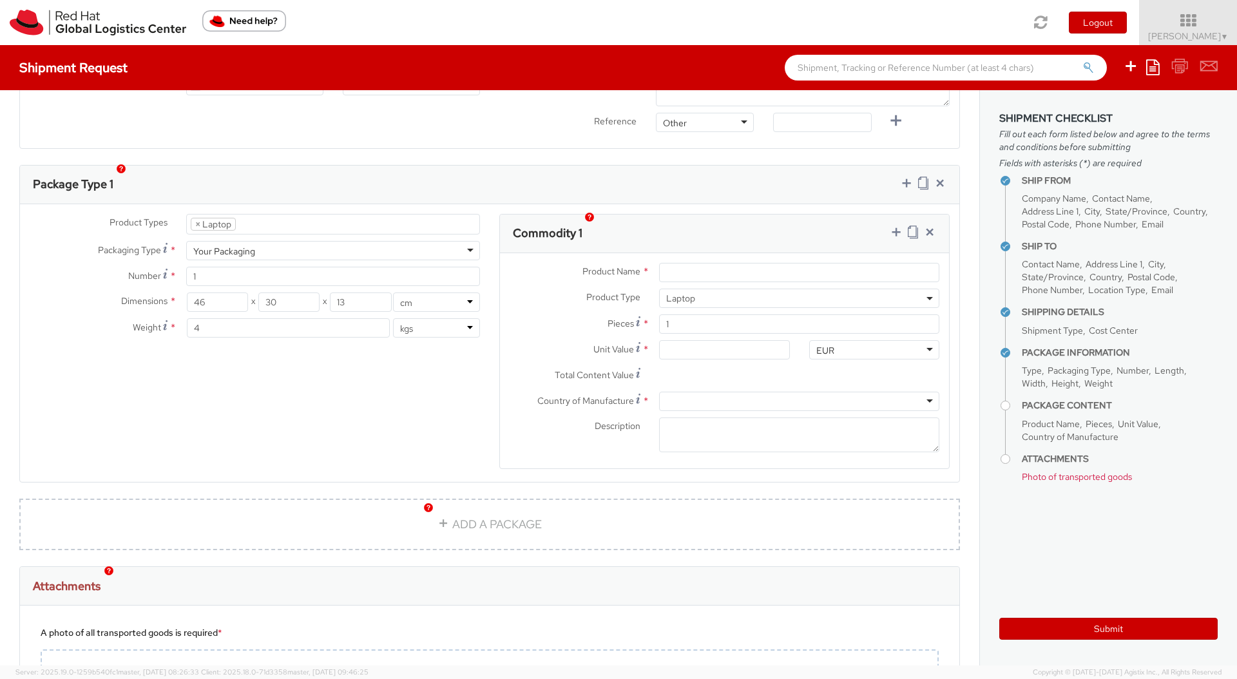
scroll to position [544, 0]
click at [753, 264] on input "Product Name *" at bounding box center [799, 273] width 280 height 19
click at [790, 264] on input "Product Name *" at bounding box center [799, 273] width 280 height 19
click at [727, 264] on input "Apple" at bounding box center [799, 273] width 280 height 19
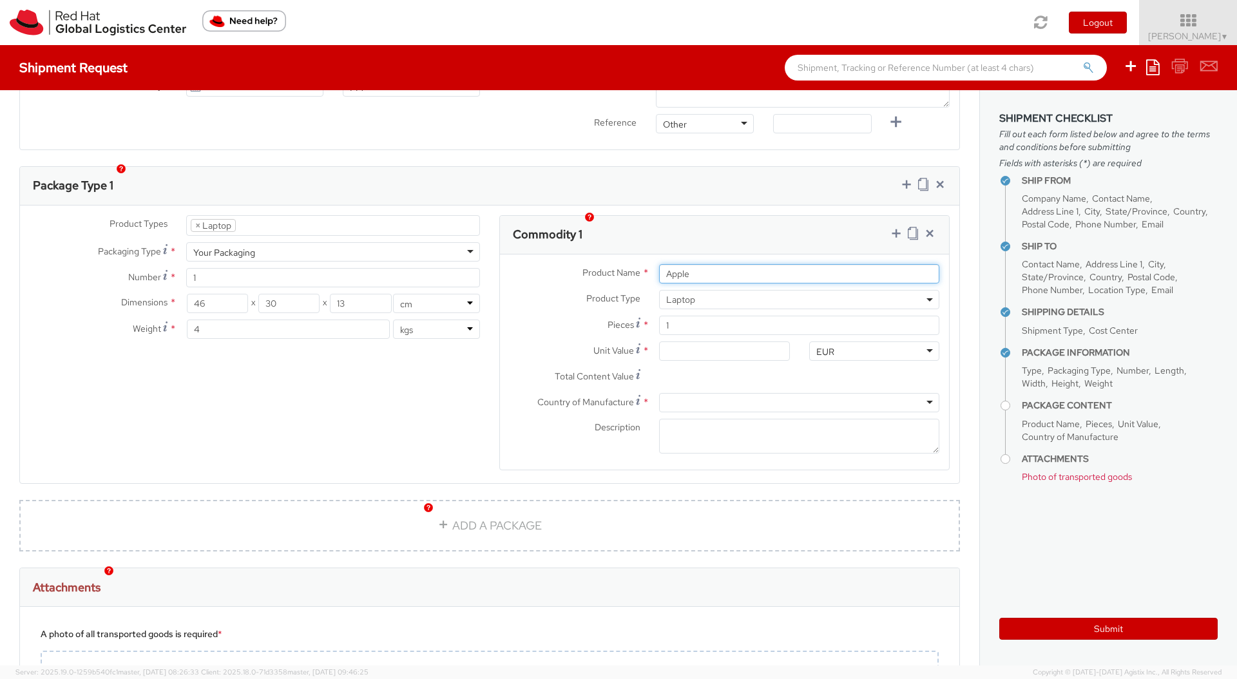
click at [727, 264] on input "Apple" at bounding box center [799, 273] width 280 height 19
paste input "14" MBP M1P 32GB 512GB|German"
type input "Apple 14" MBP M1P 32GB 512GB|German"
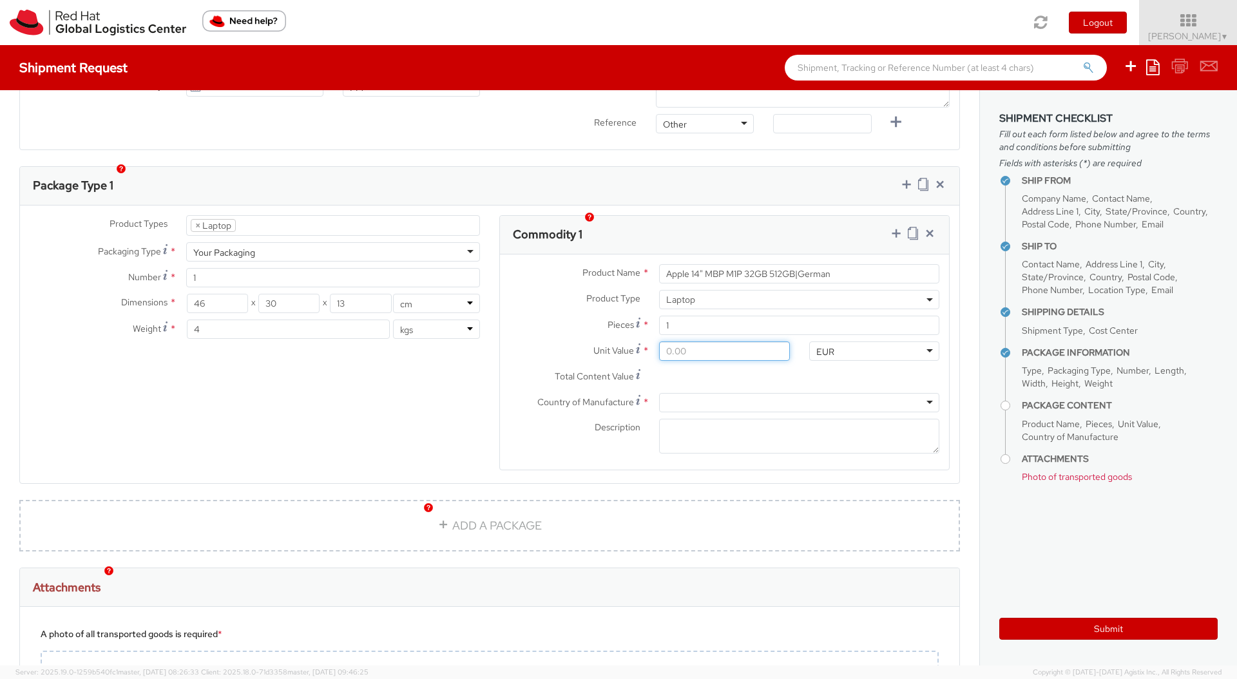
click at [709, 341] on input "Unit Value *" at bounding box center [724, 350] width 130 height 19
type input "5.00"
type input "50.00"
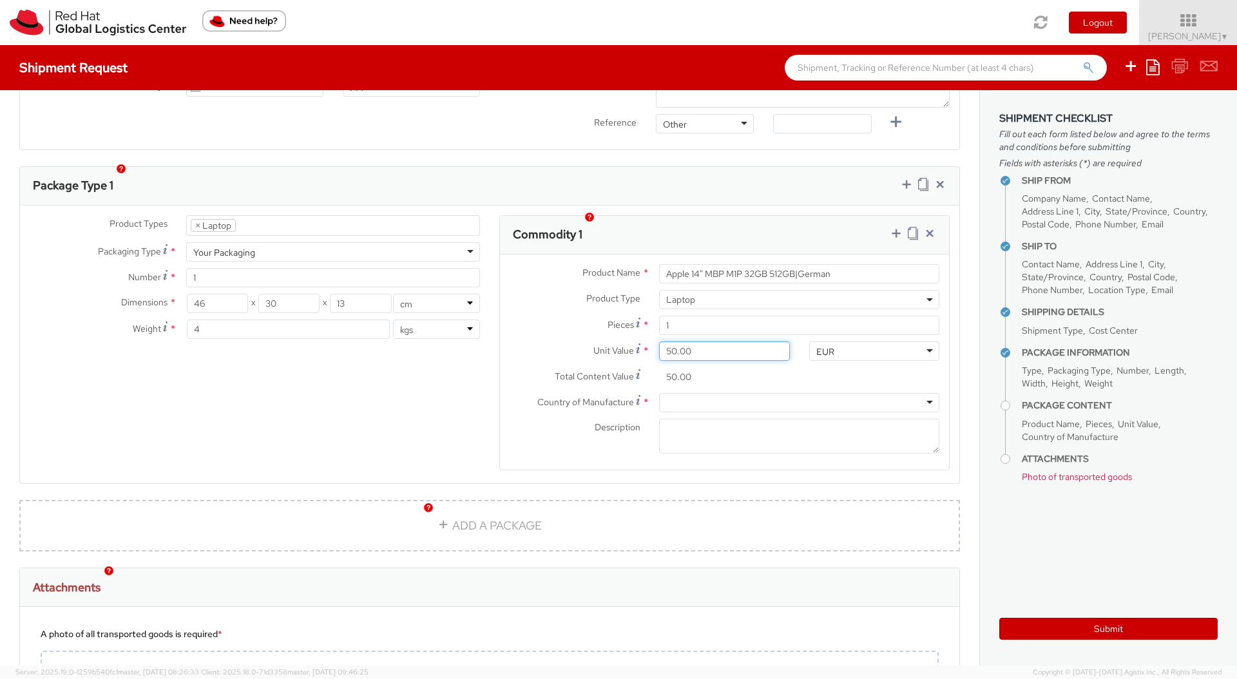
type input "500.00"
click at [735, 393] on div at bounding box center [799, 402] width 280 height 19
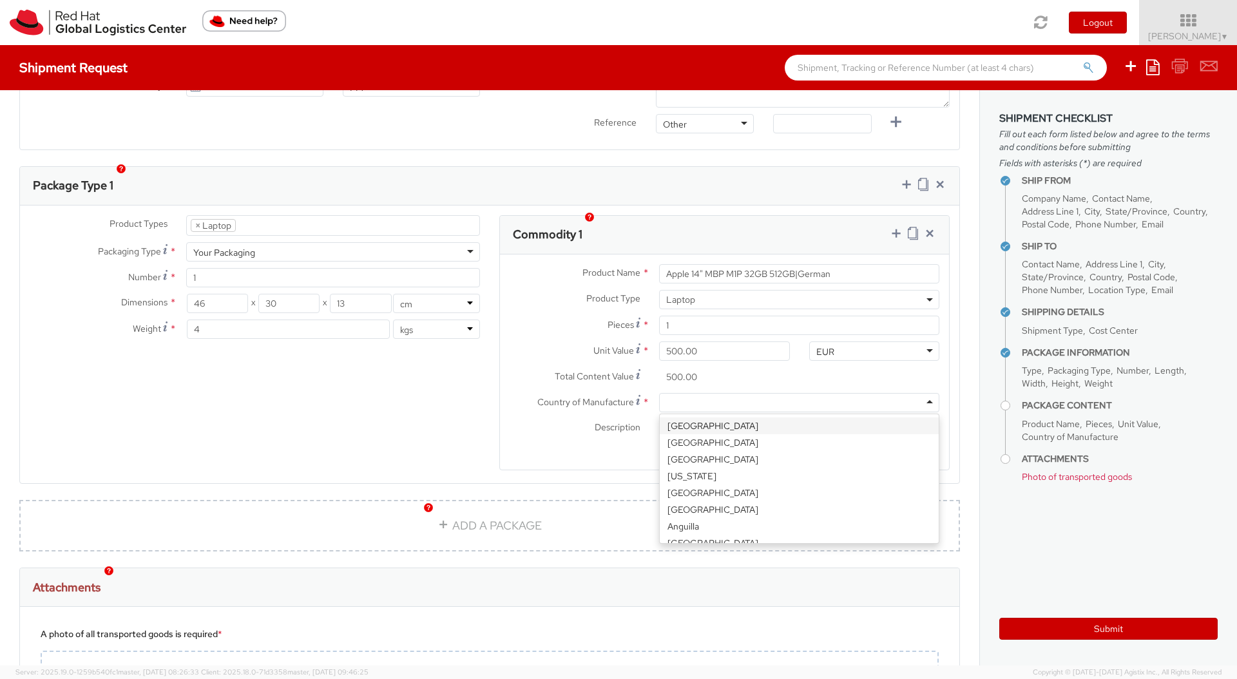
type input "c"
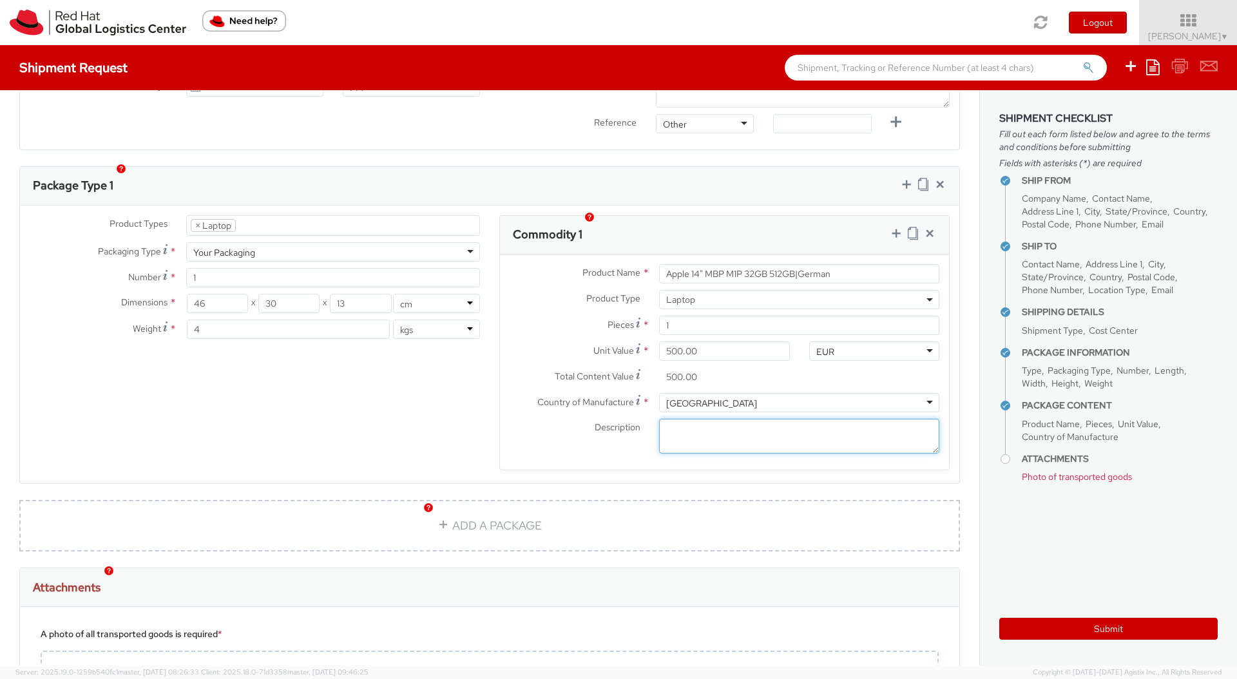
click at [687, 419] on textarea "Description *" at bounding box center [799, 436] width 280 height 35
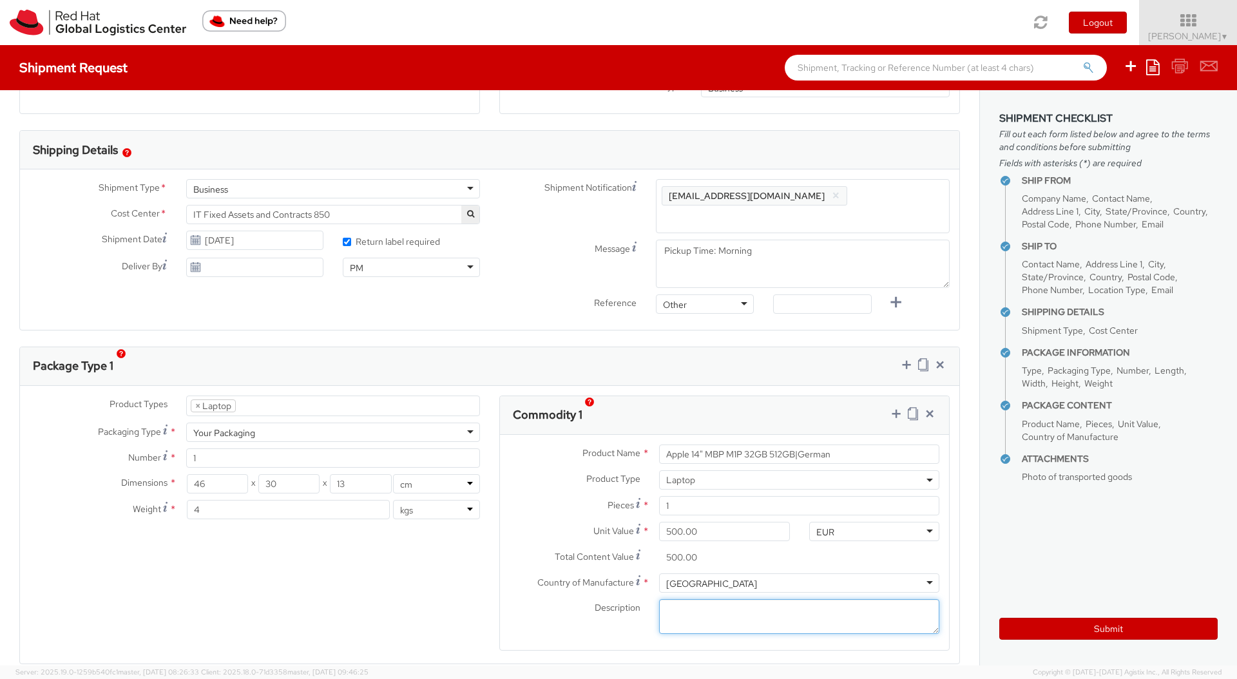
scroll to position [354, 0]
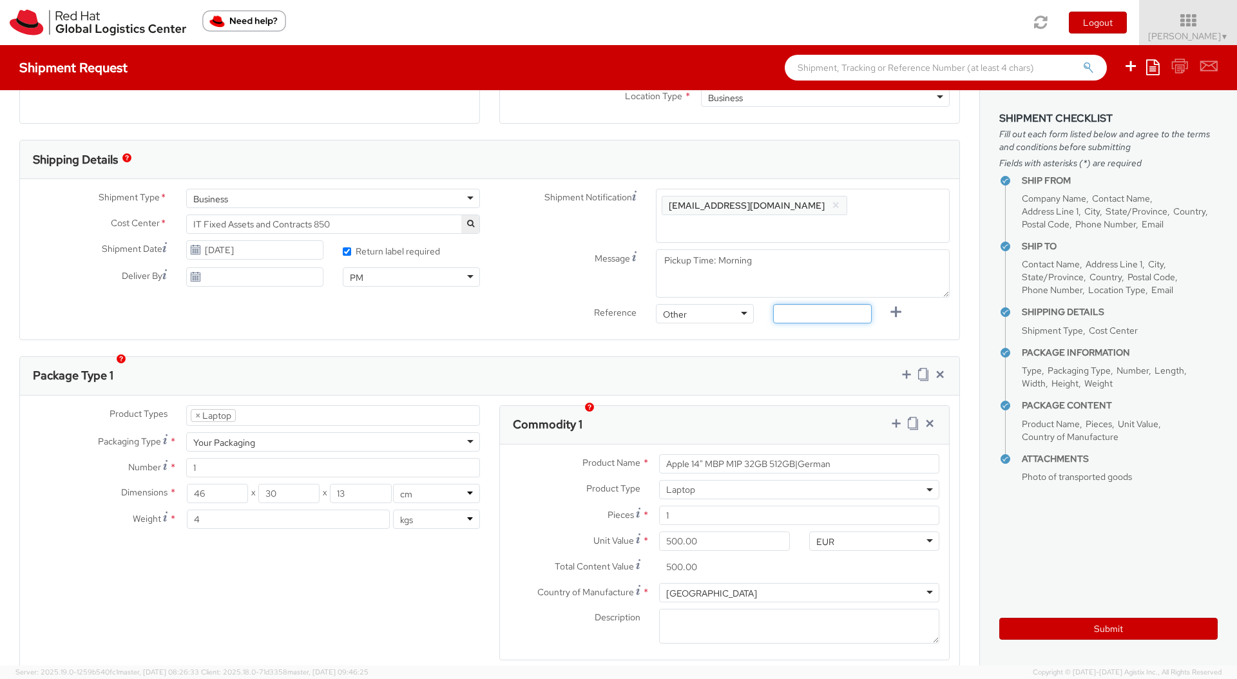
click at [800, 304] on input "text" at bounding box center [822, 313] width 98 height 19
paste input "RPCI0080324"
type input "RPCI0080324"
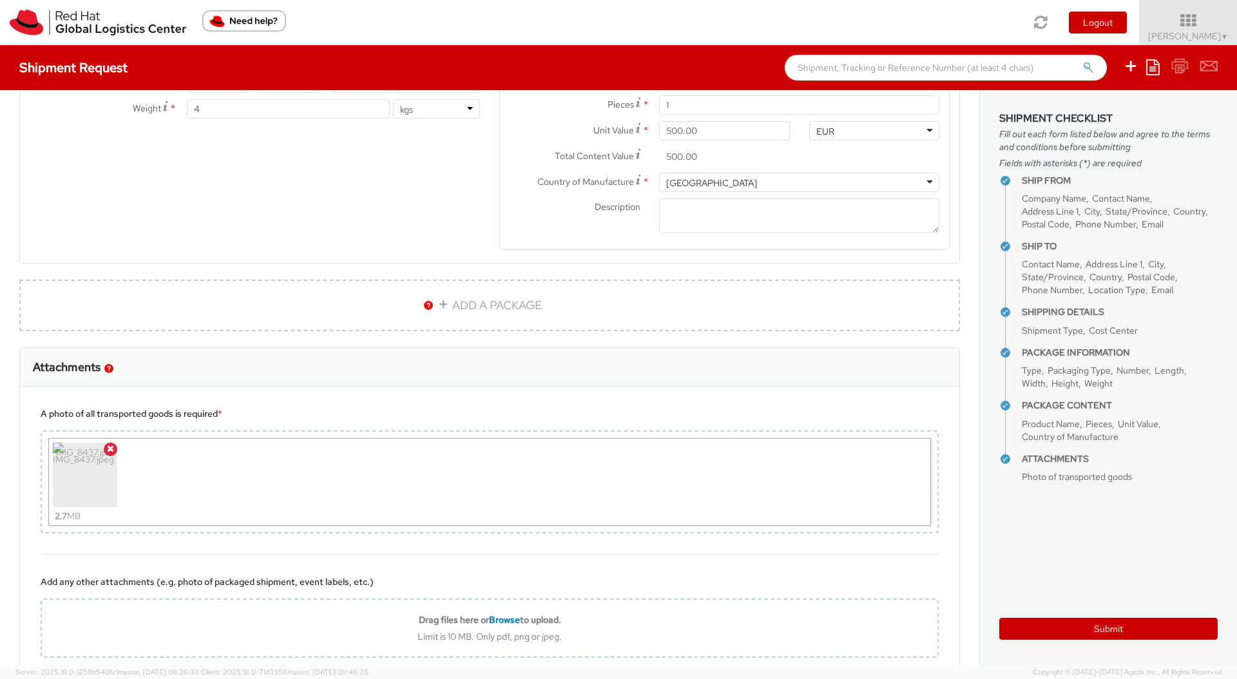
scroll to position [829, 0]
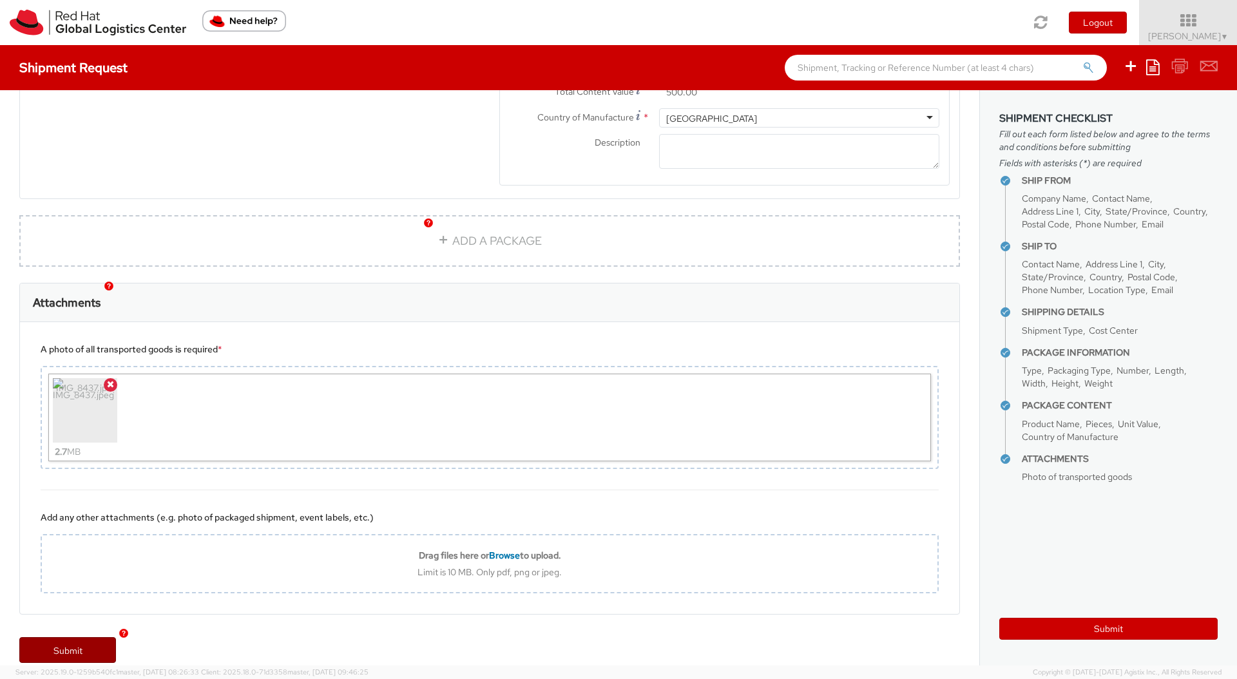
click at [79, 637] on link "Submit" at bounding box center [67, 650] width 97 height 26
